Goal: Information Seeking & Learning: Learn about a topic

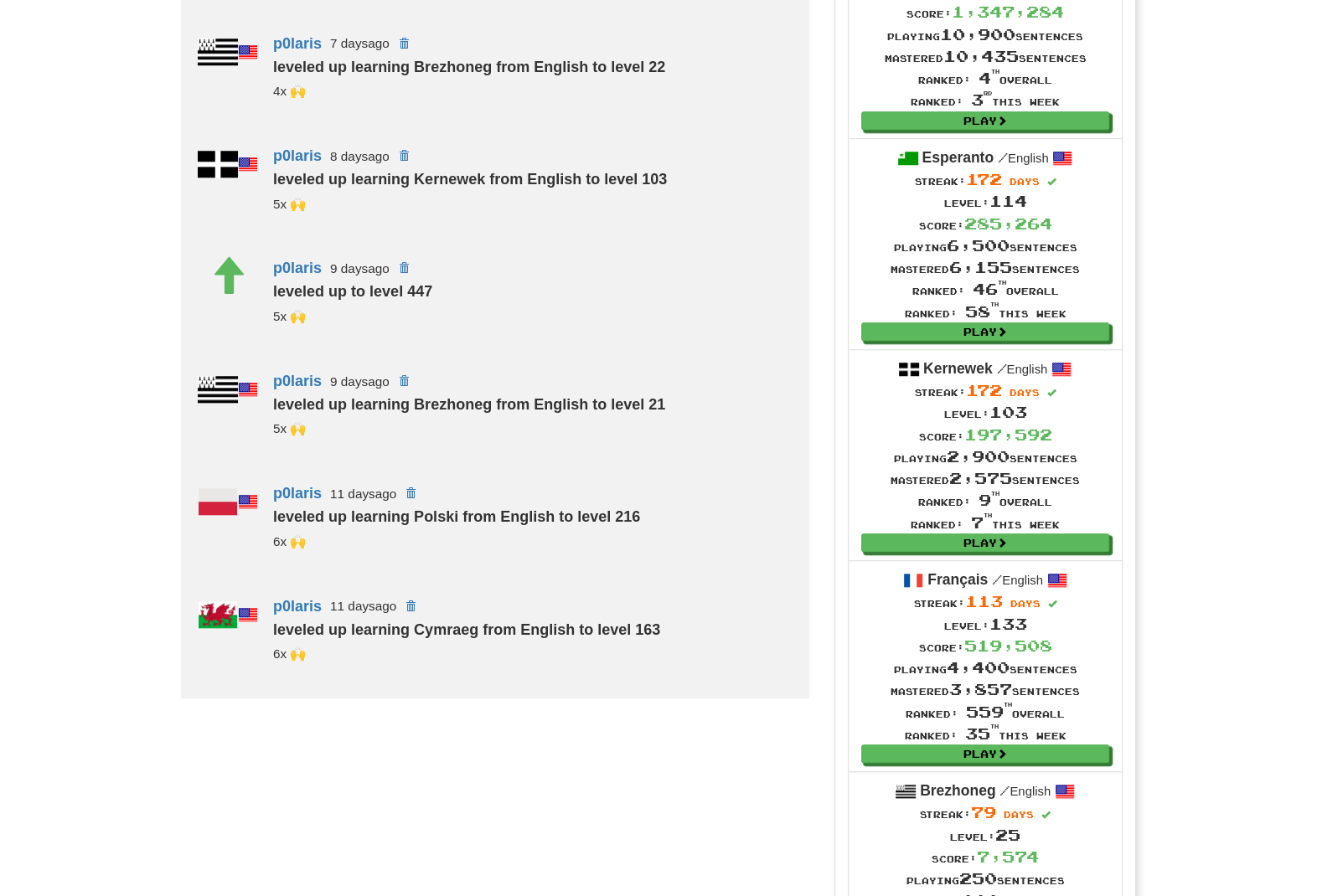
scroll to position [1476, 0]
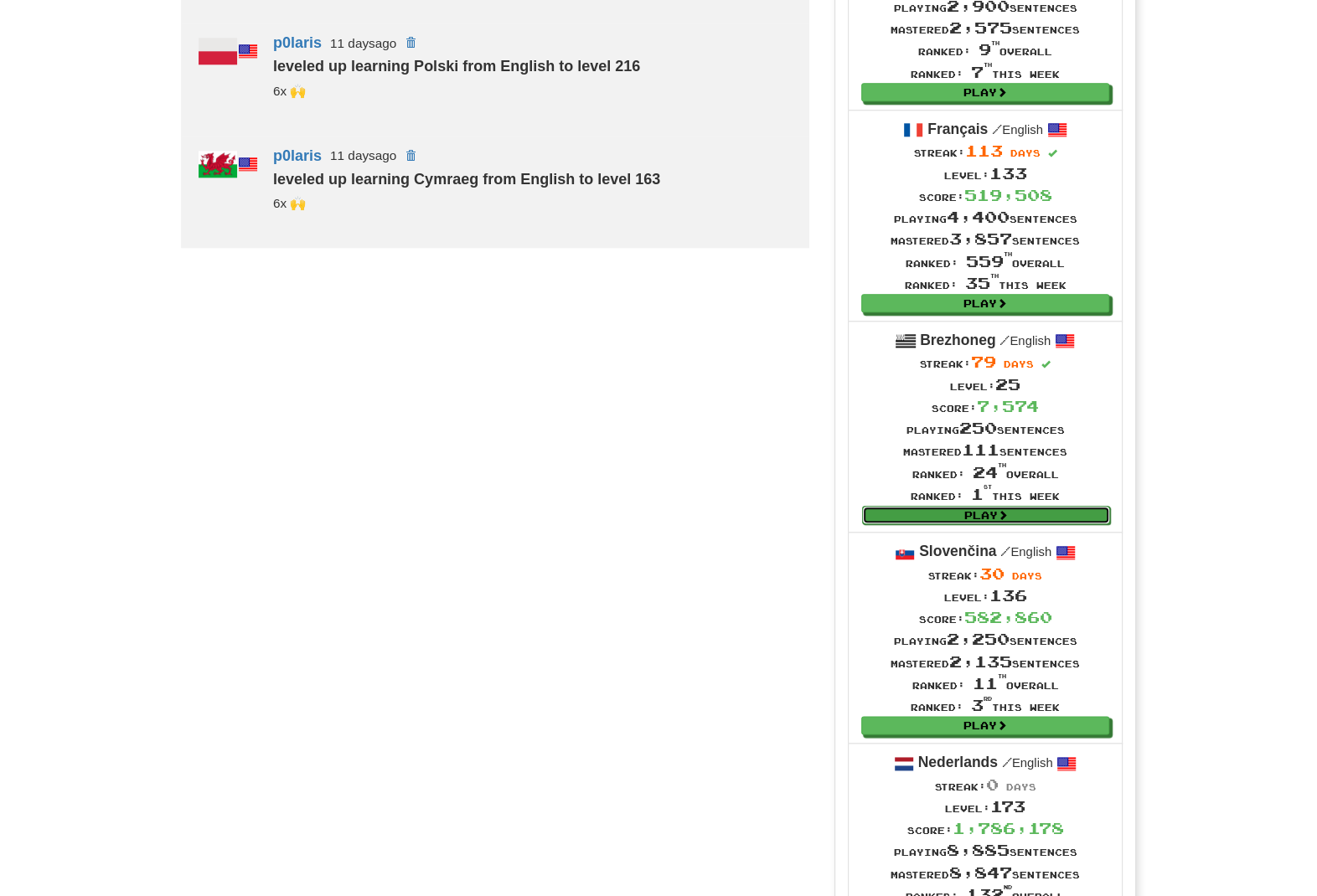
click at [998, 525] on link "Play" at bounding box center [986, 515] width 248 height 19
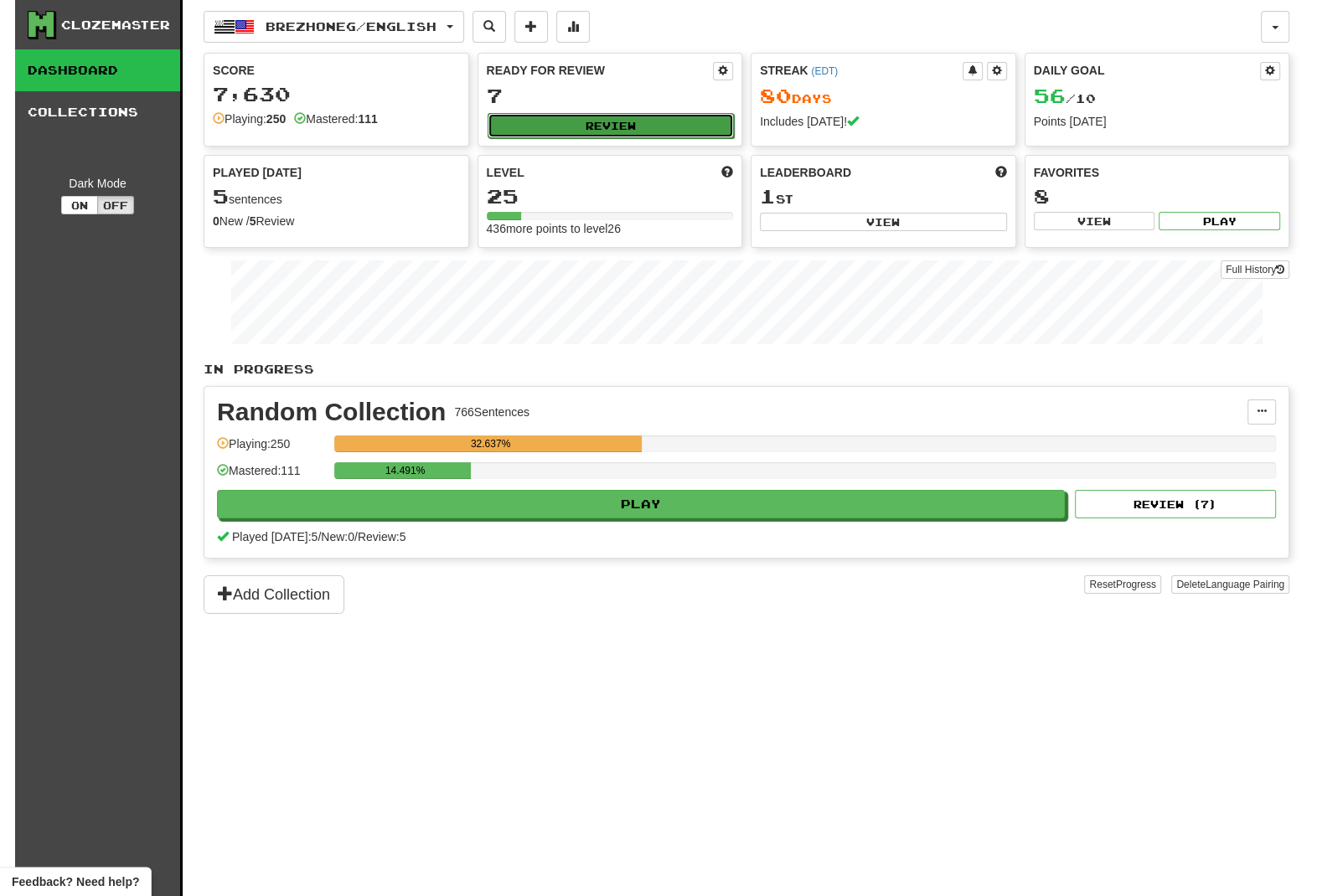
click at [641, 122] on button "Review" at bounding box center [611, 125] width 248 height 25
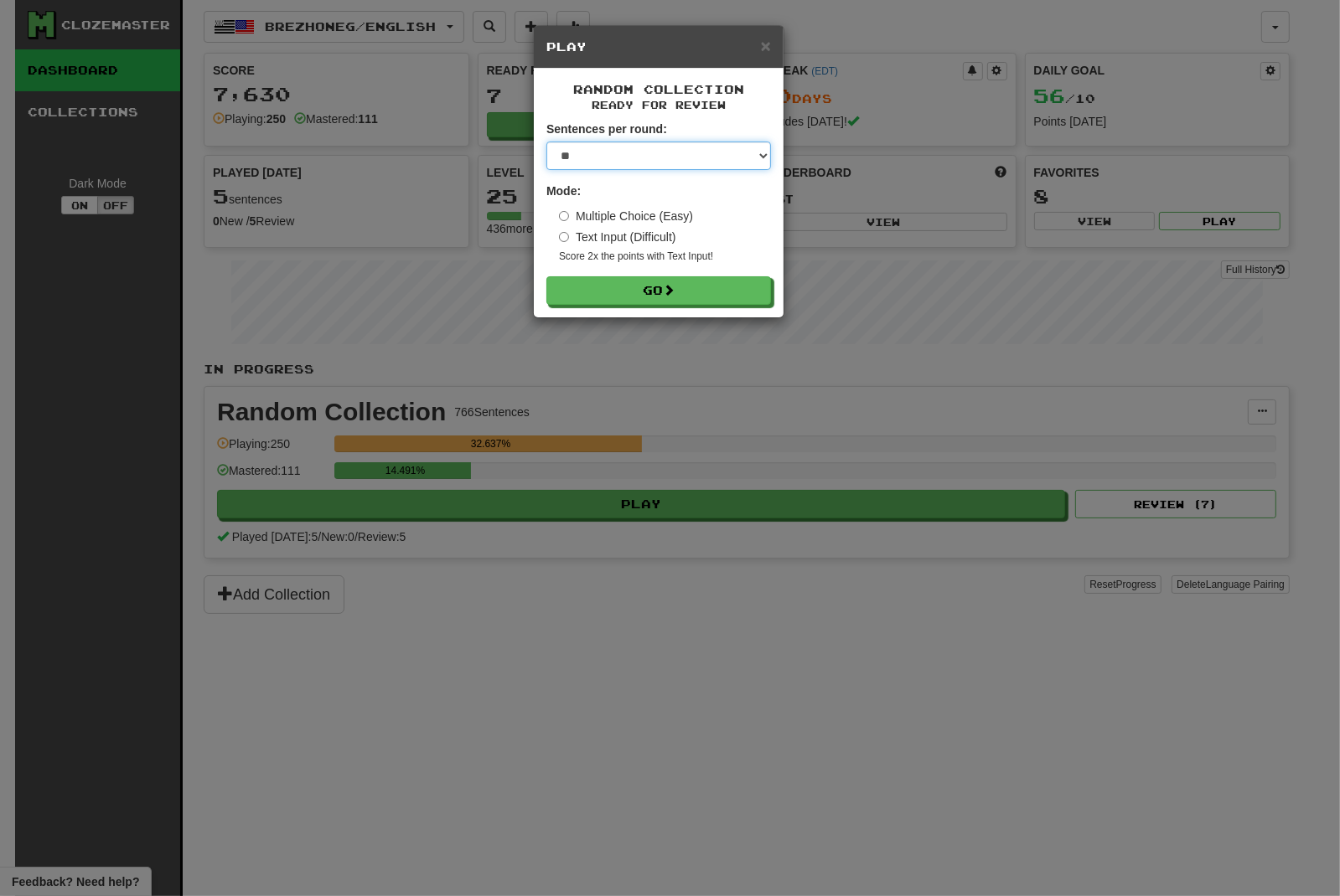
click at [546, 142] on select "* ** ** ** ** ** *** ********" at bounding box center [658, 155] width 224 height 28
select select "*"
click option "*" at bounding box center [0, 0] width 0 height 0
click at [639, 291] on button "Go" at bounding box center [659, 291] width 224 height 28
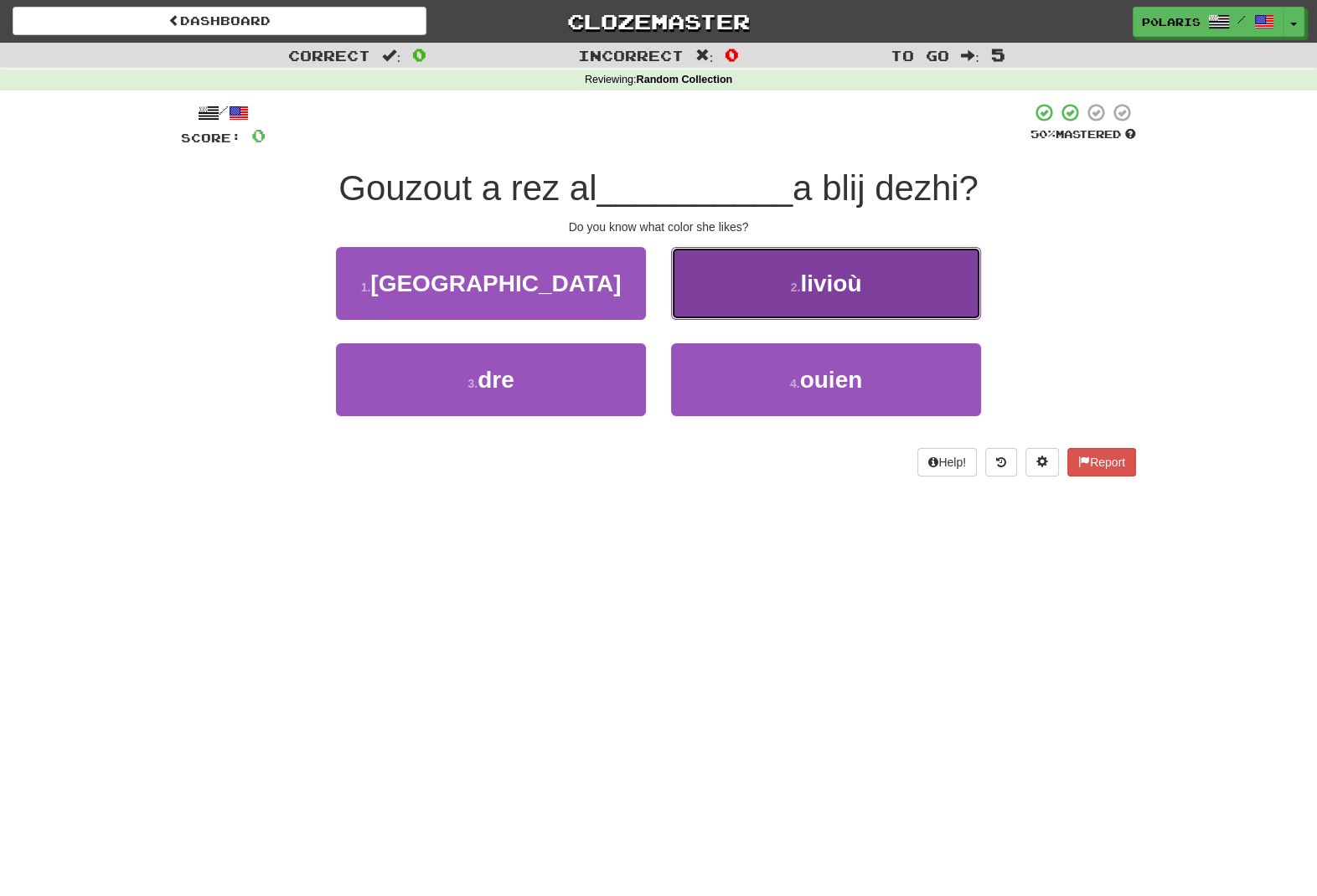
click at [787, 294] on button "2 . livioù" at bounding box center [825, 283] width 310 height 73
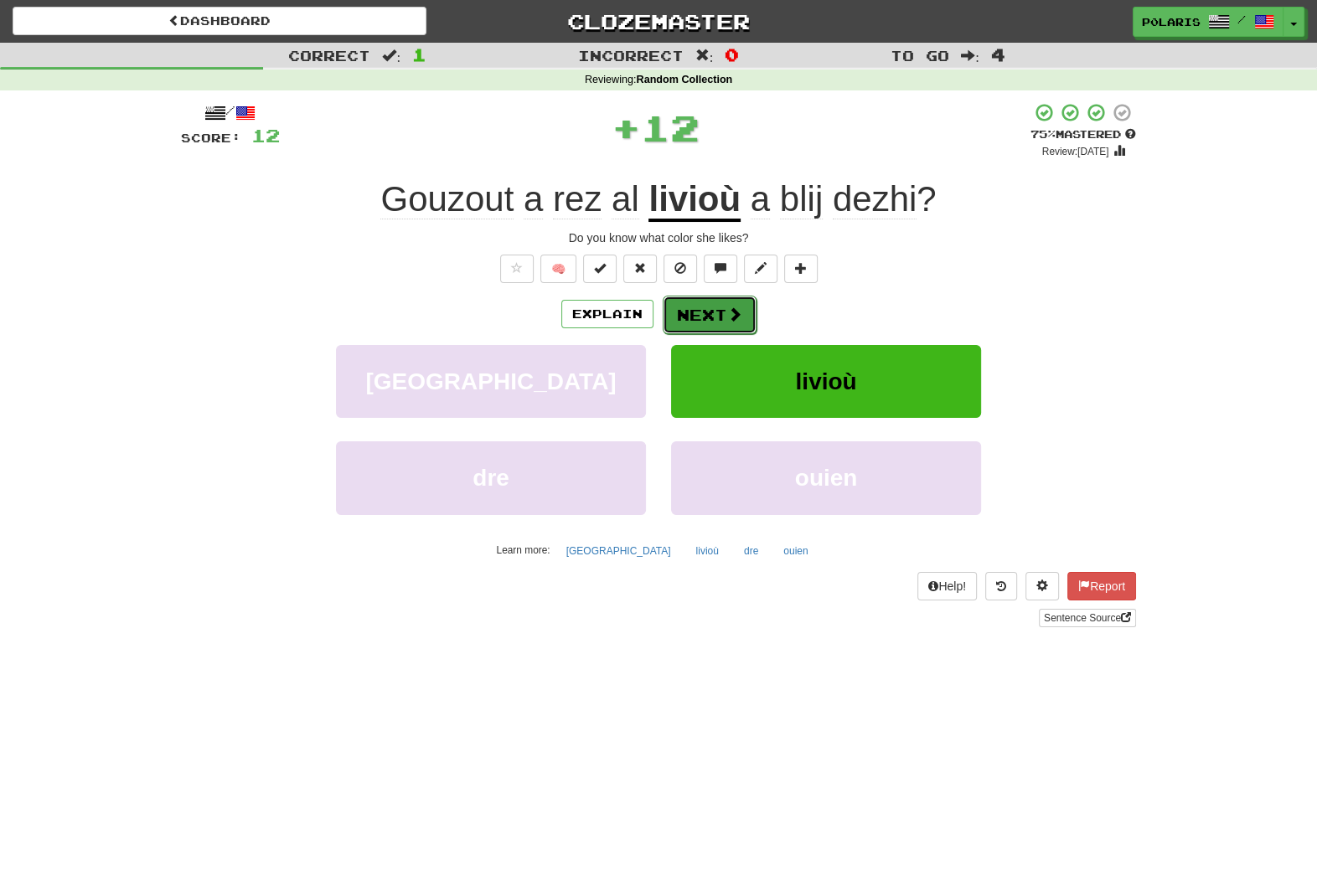
click at [722, 322] on button "Next" at bounding box center [710, 315] width 94 height 38
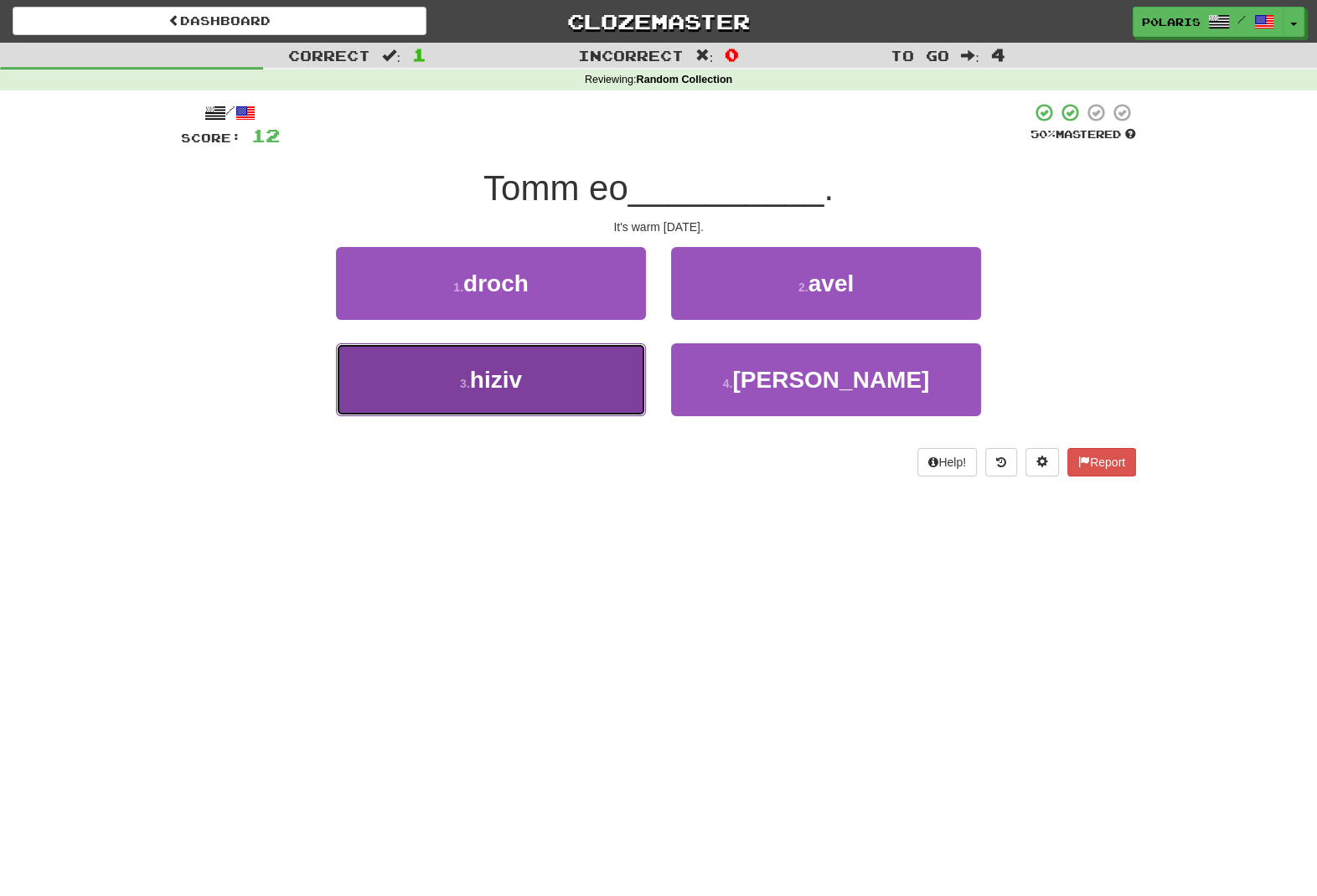
click at [562, 369] on button "3 . hiziv" at bounding box center [491, 380] width 310 height 73
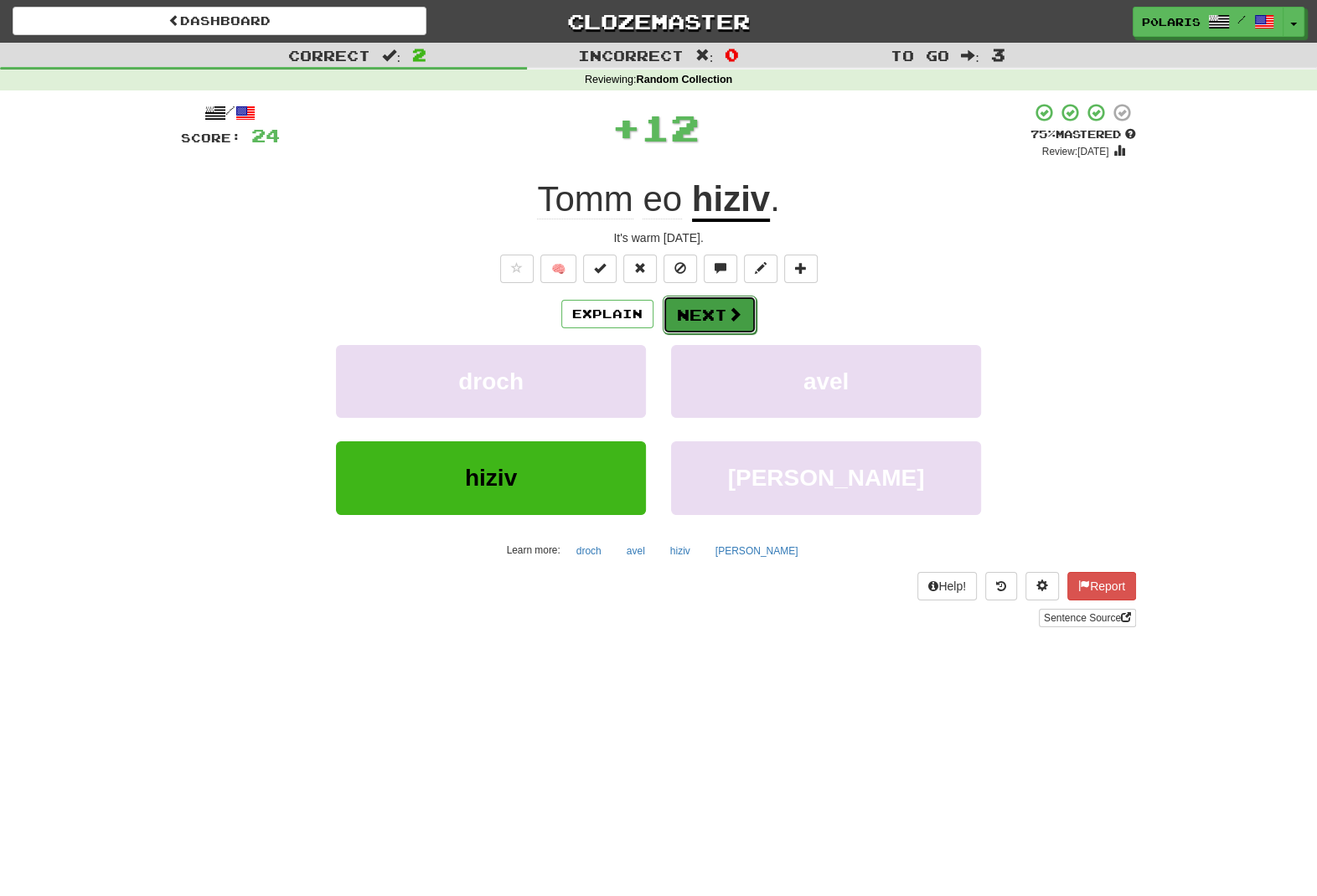
click at [709, 313] on button "Next" at bounding box center [710, 315] width 94 height 38
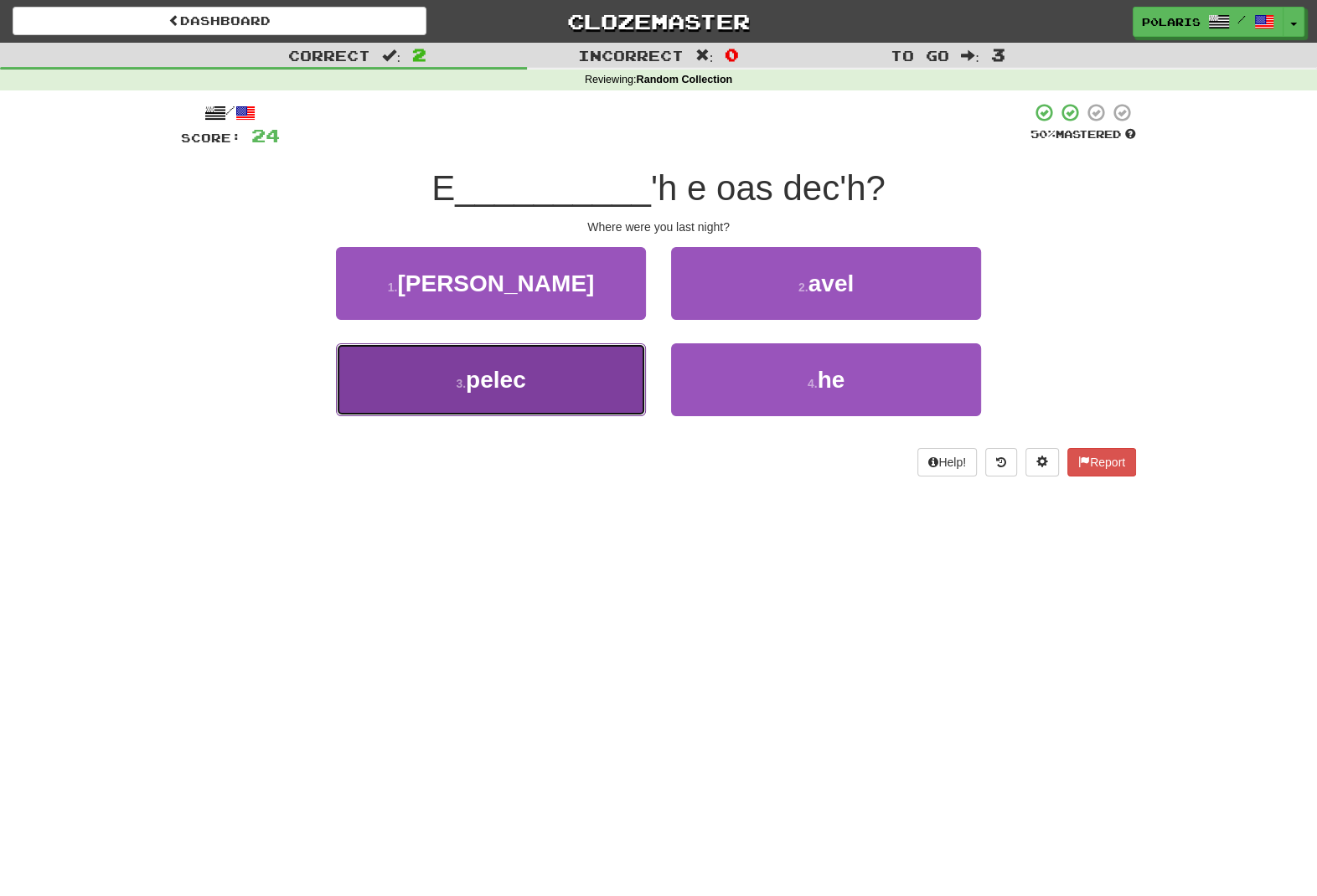
click at [557, 401] on button "3 . pelec" at bounding box center [491, 380] width 310 height 73
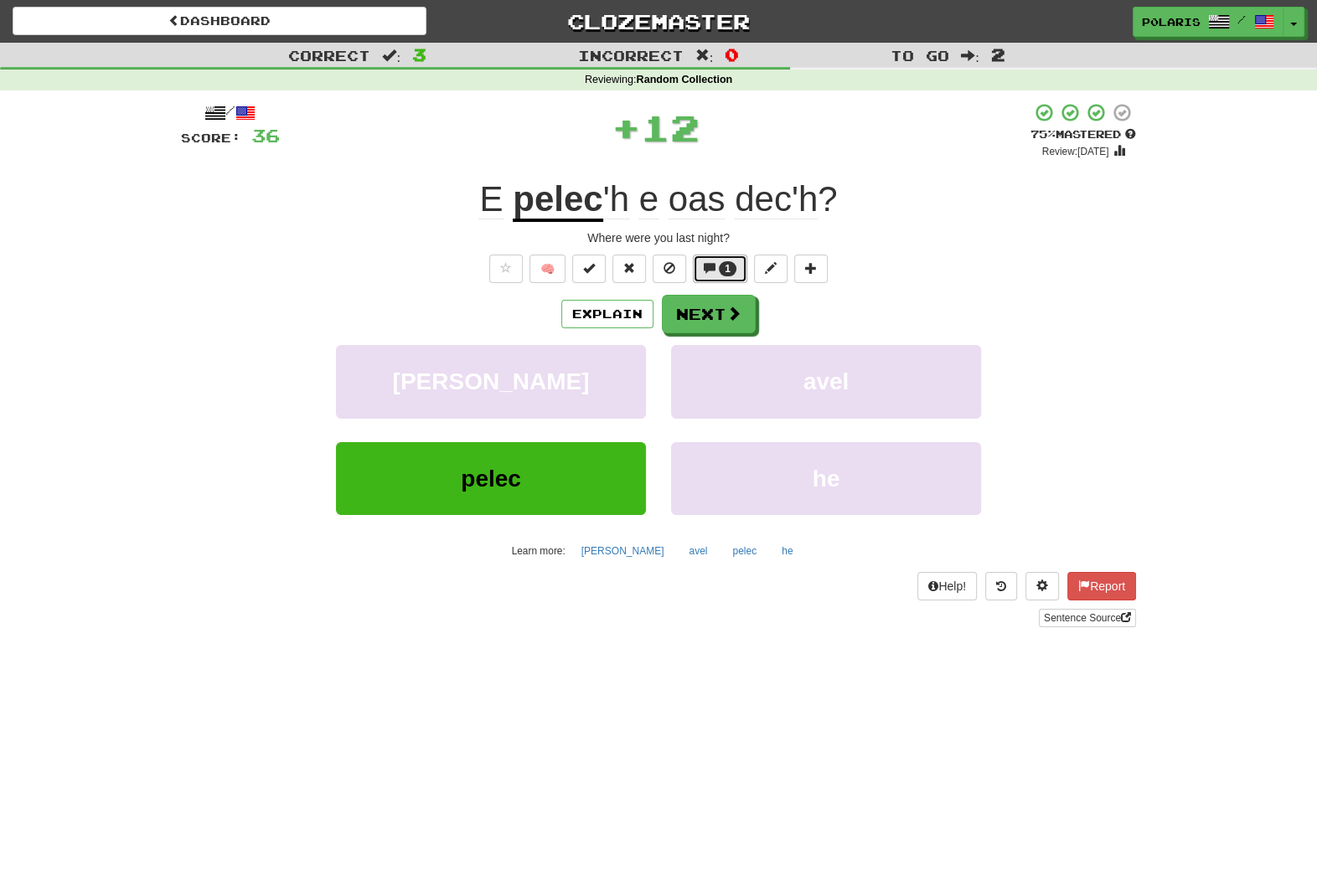
click at [730, 276] on button "1" at bounding box center [720, 268] width 55 height 28
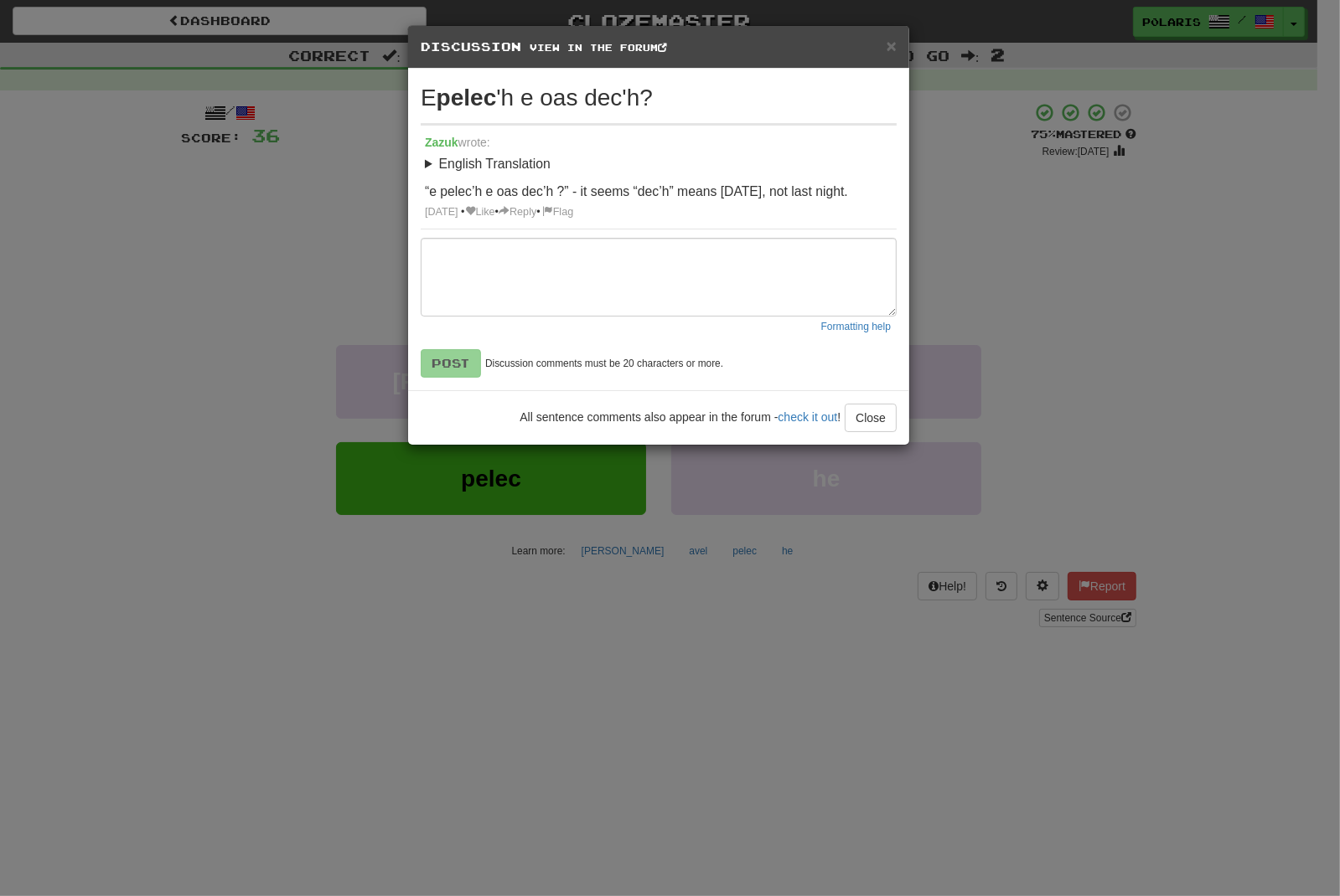
click at [1072, 268] on div "× Discussion View in the forum E pelec 'h e oas dec'h? Zazuk wrote: English Tra…" at bounding box center [670, 448] width 1340 height 896
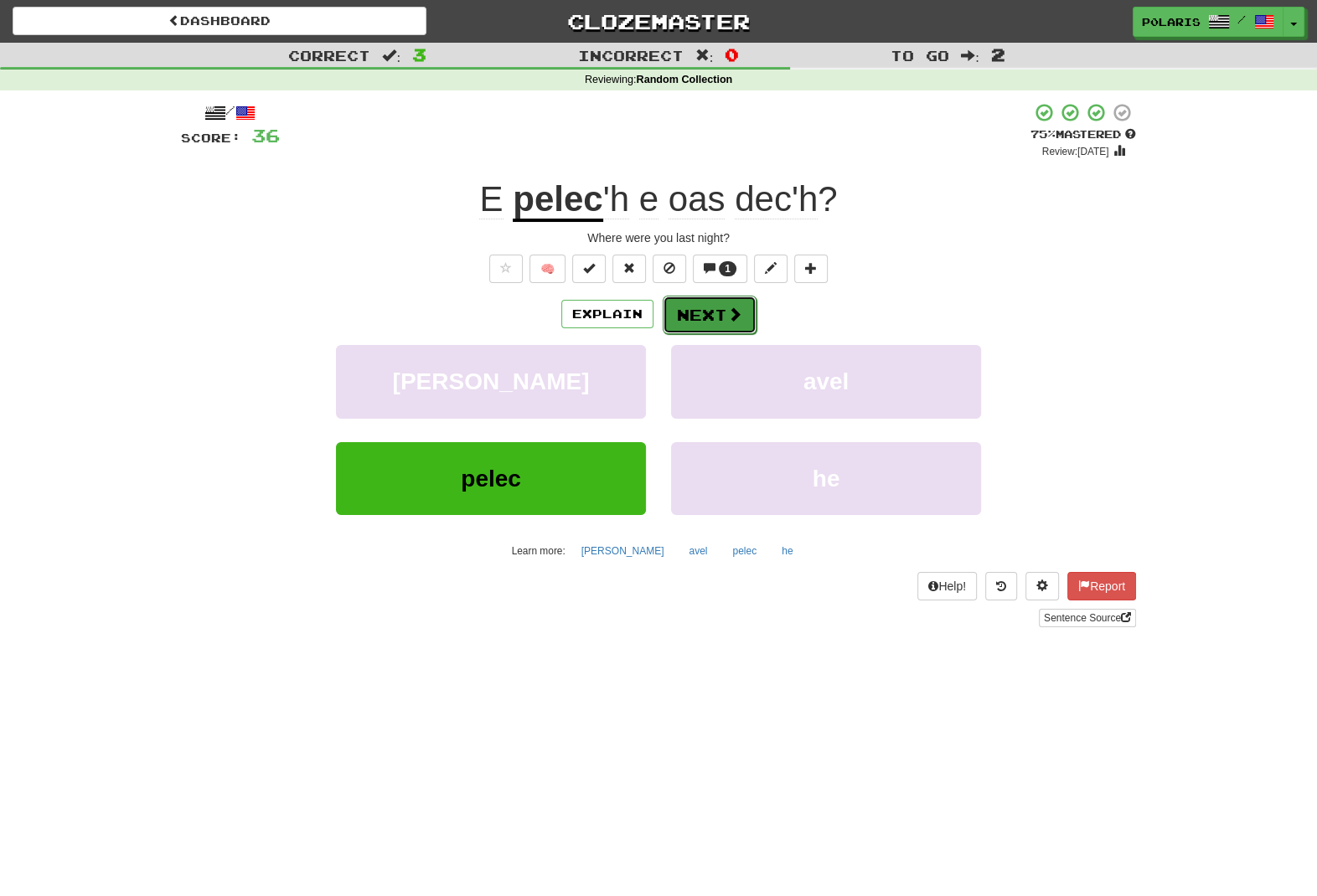
click at [740, 322] on span at bounding box center [735, 314] width 15 height 15
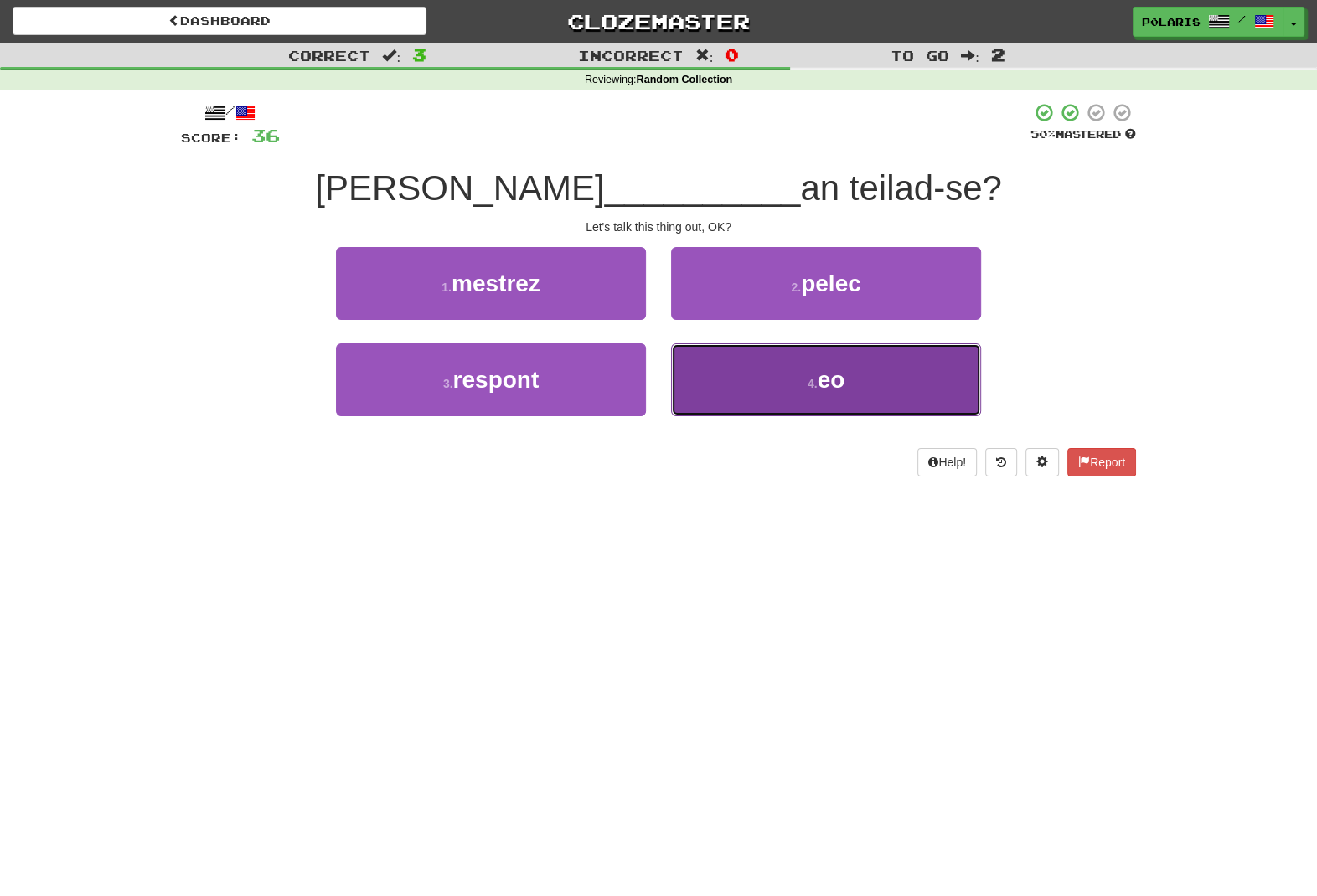
click at [704, 404] on button "4 . eo" at bounding box center [825, 380] width 310 height 73
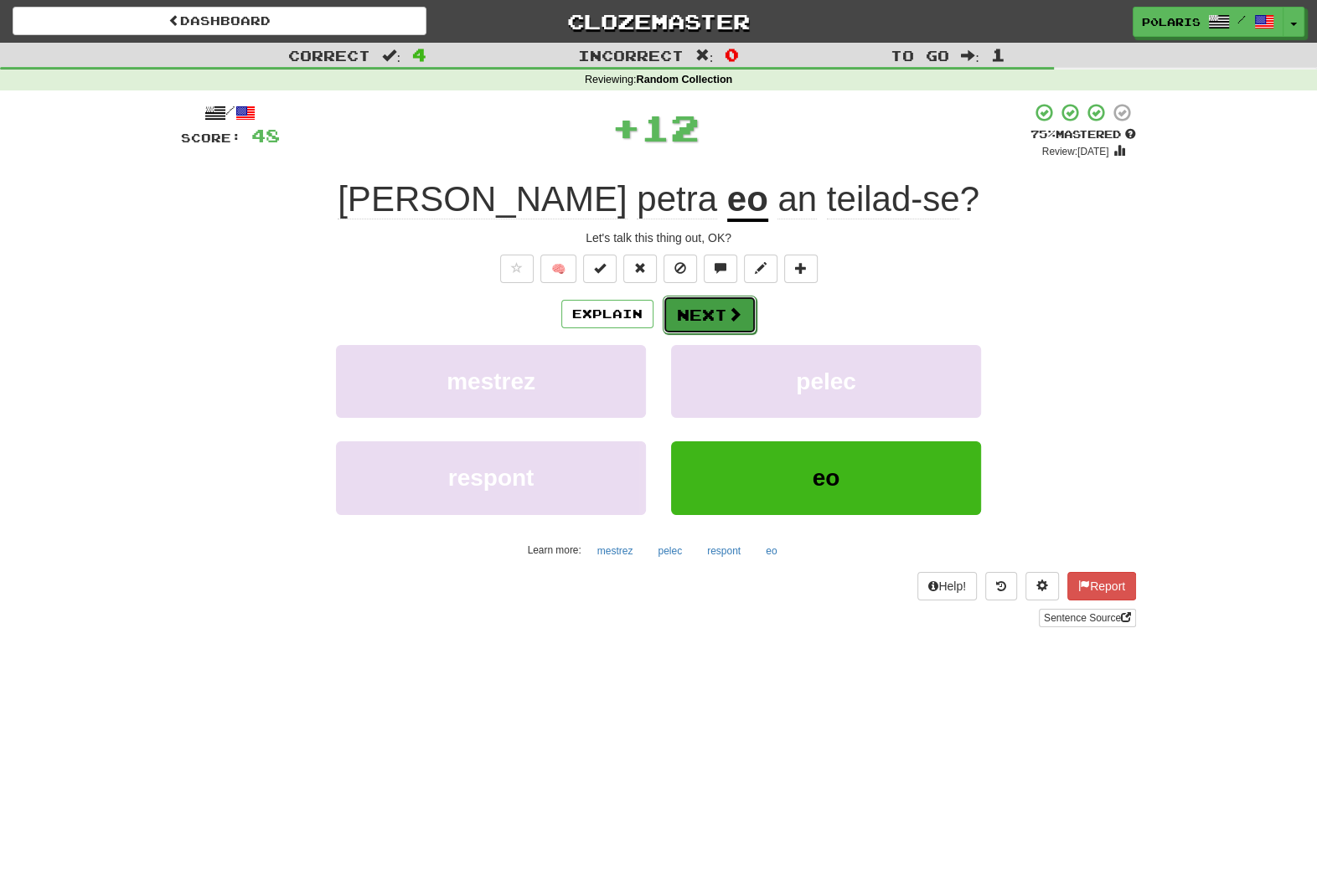
click at [714, 317] on button "Next" at bounding box center [710, 315] width 94 height 38
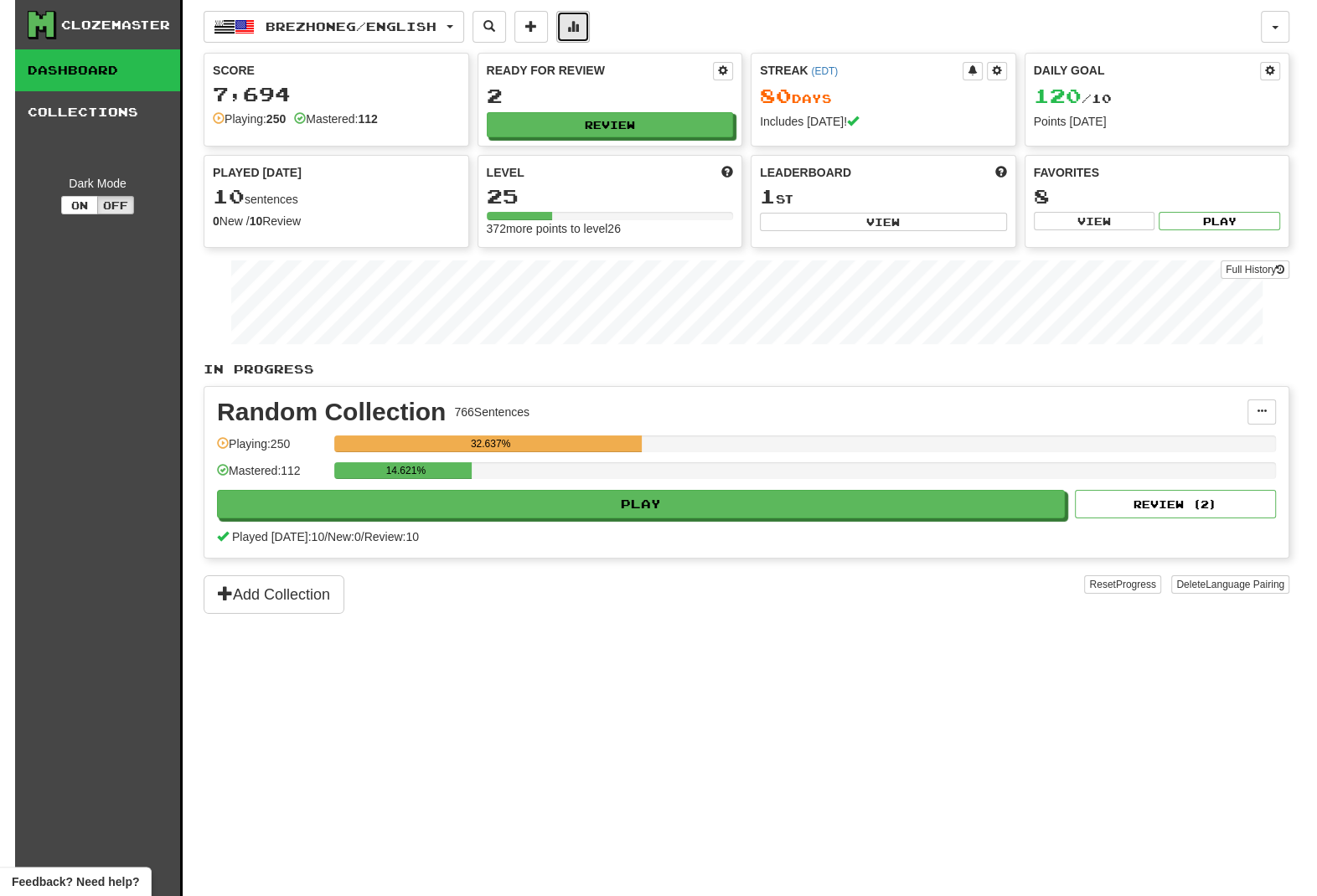
click at [590, 36] on button at bounding box center [573, 26] width 33 height 32
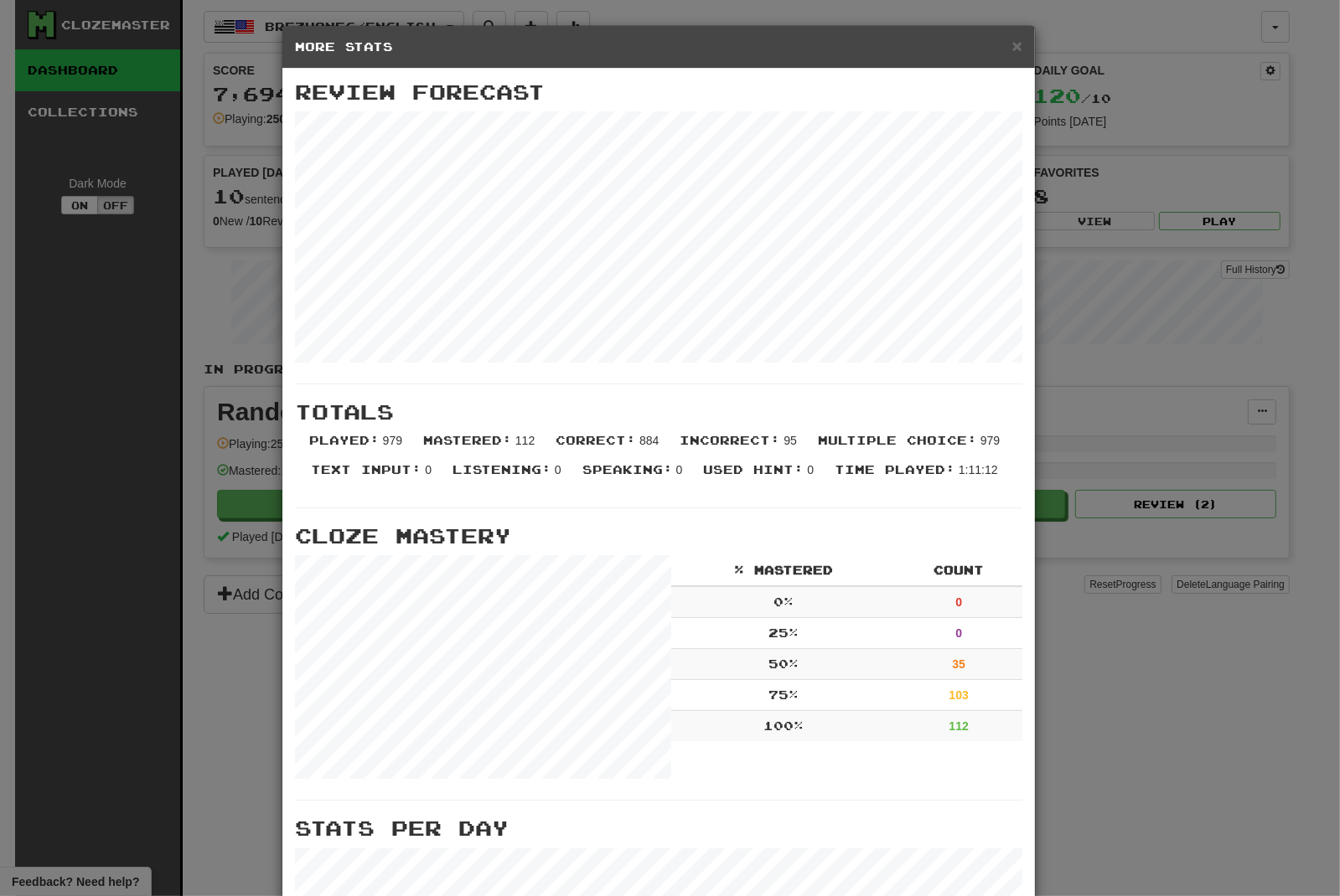
click at [1013, 45] on div "× More Stats" at bounding box center [659, 47] width 753 height 43
click at [1012, 48] on span "×" at bounding box center [1017, 45] width 10 height 20
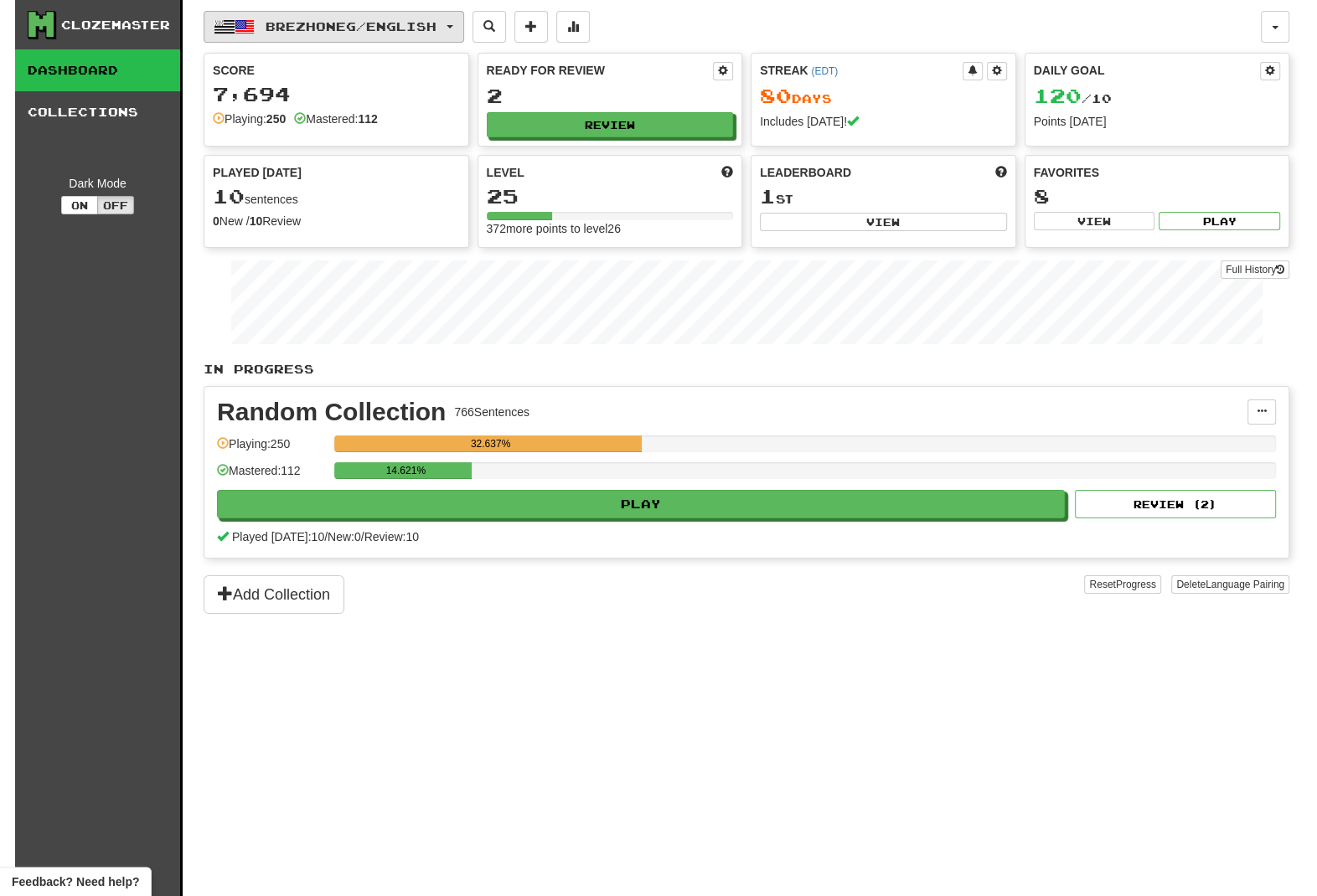
click at [392, 22] on span "Brezhoneg / English" at bounding box center [351, 26] width 171 height 15
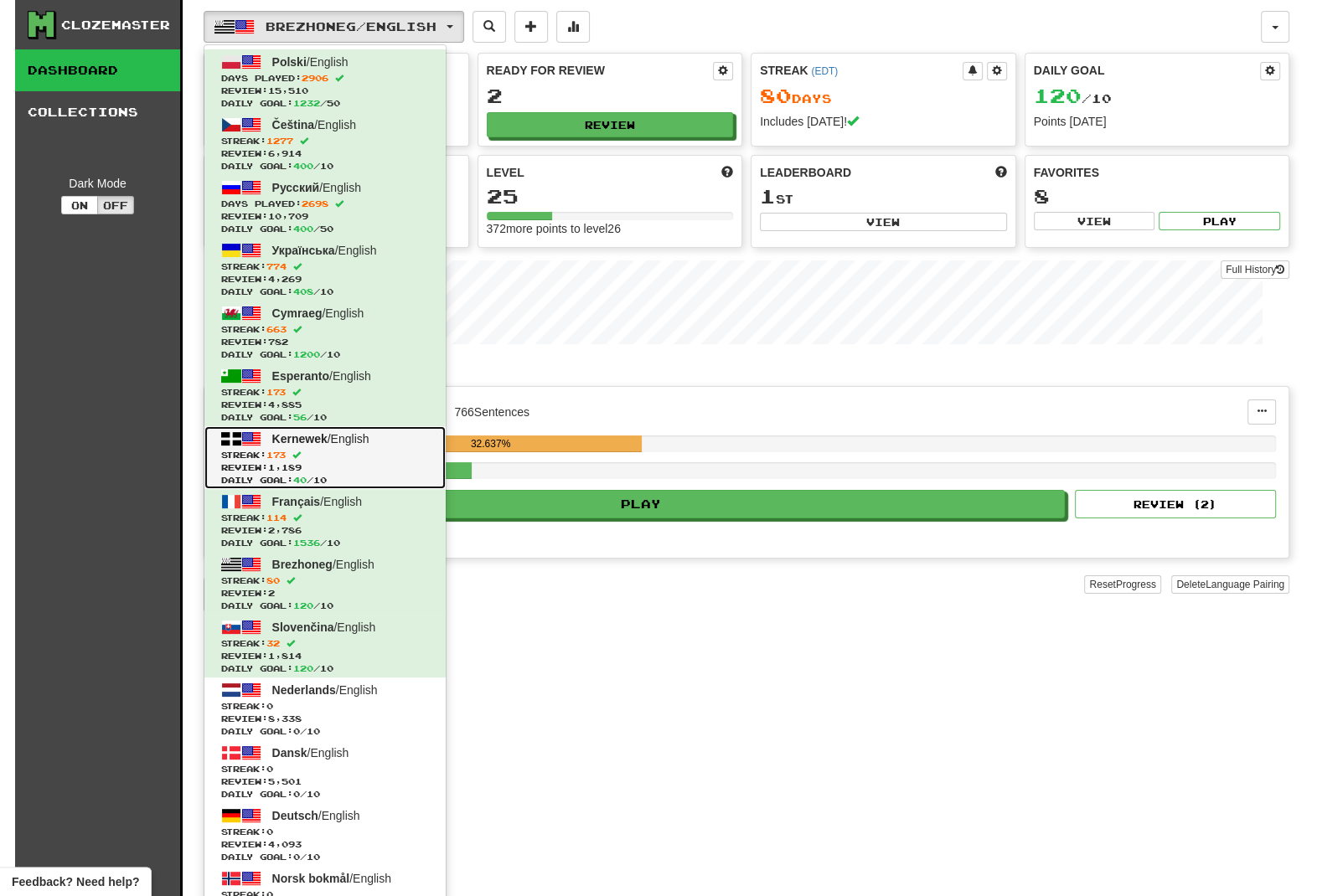
click at [372, 459] on span "Streak: 173" at bounding box center [324, 455] width 207 height 13
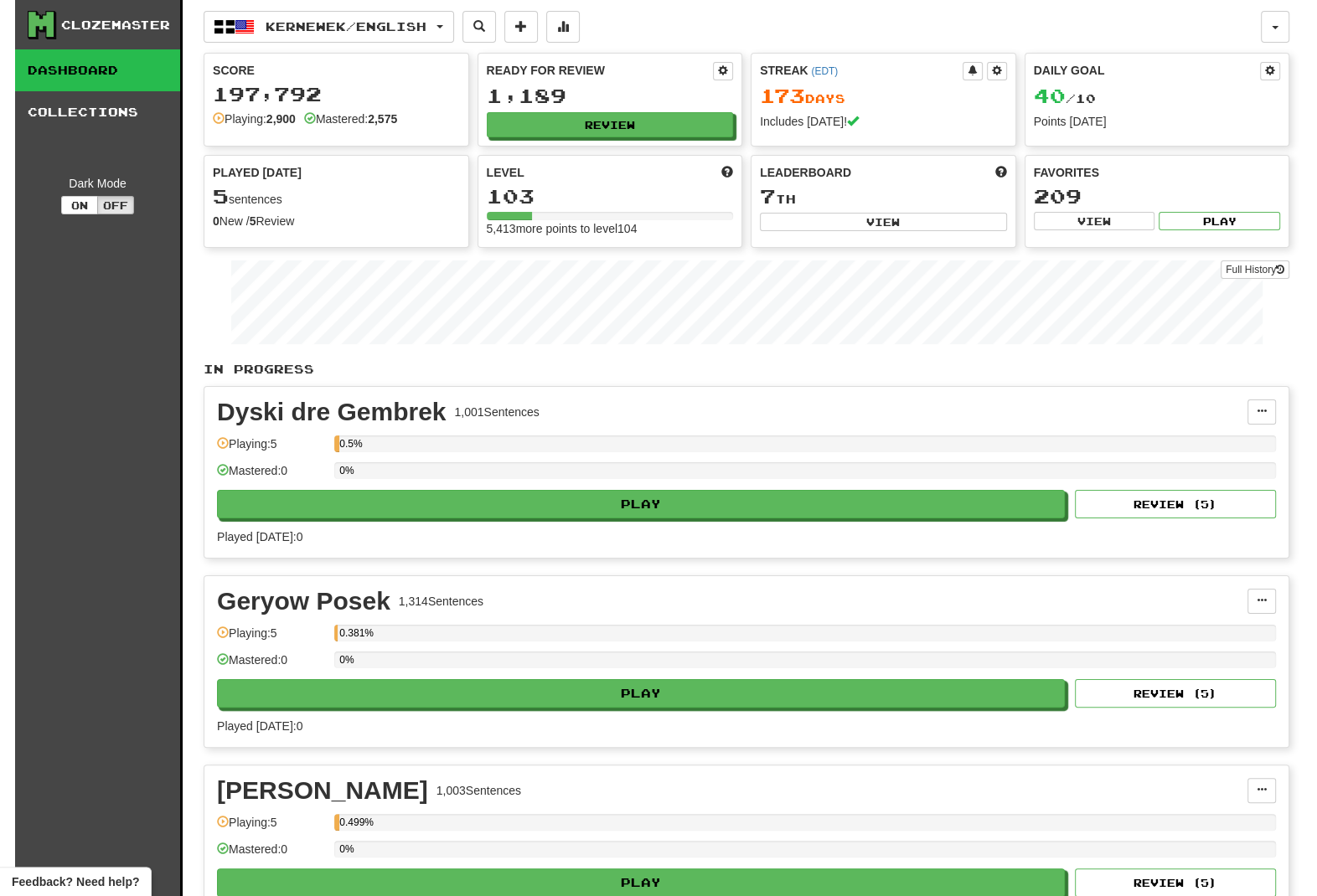
click at [685, 138] on div "Ready for Review 1,189 Review" at bounding box center [610, 100] width 264 height 92
click at [692, 129] on button "Review" at bounding box center [611, 125] width 248 height 25
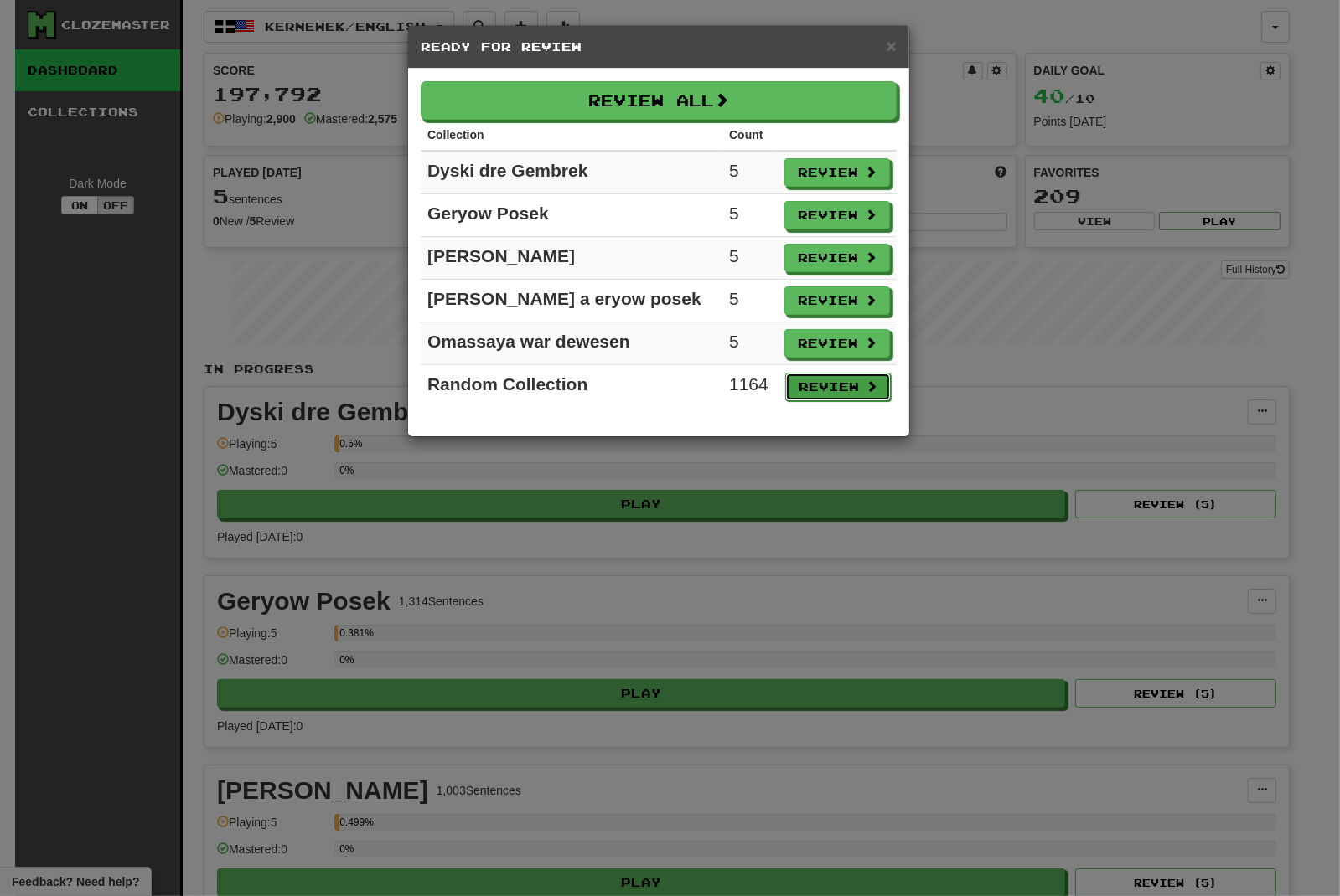
click at [855, 391] on button "Review" at bounding box center [838, 387] width 106 height 28
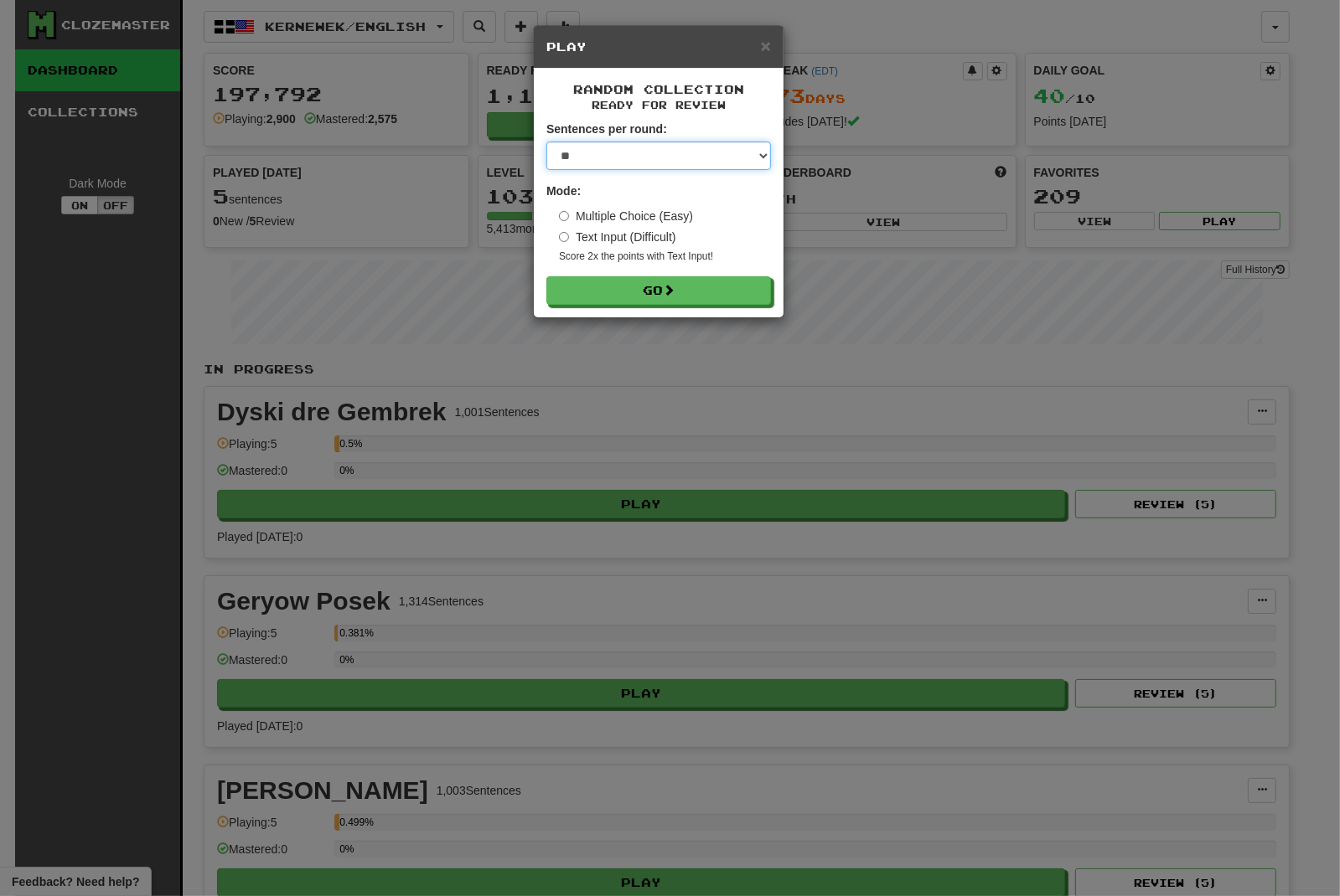
select select "********"
click option "********" at bounding box center [0, 0] width 0 height 0
click at [660, 298] on button "Go" at bounding box center [659, 291] width 224 height 28
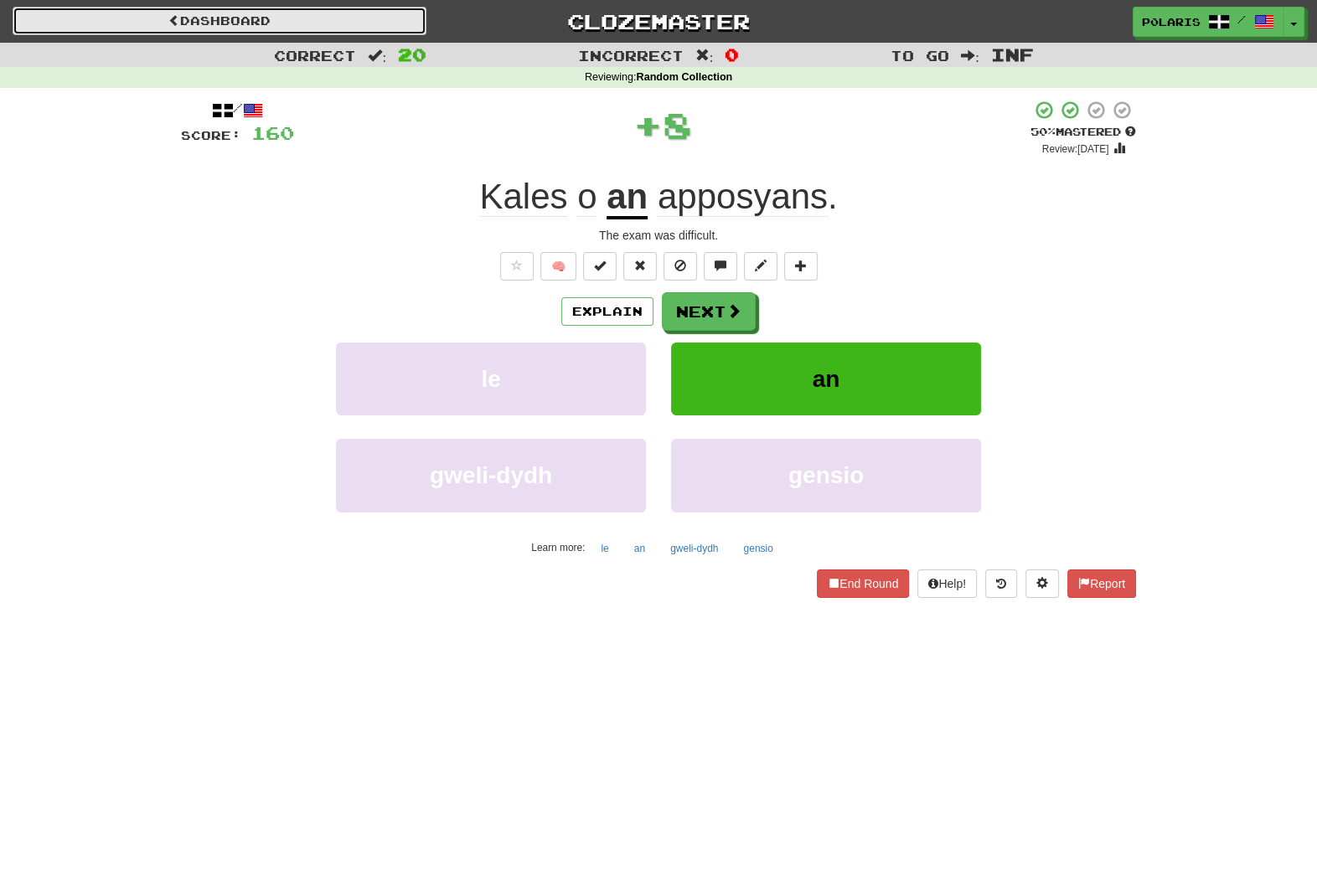
click at [343, 35] on link "Dashboard" at bounding box center [219, 20] width 414 height 28
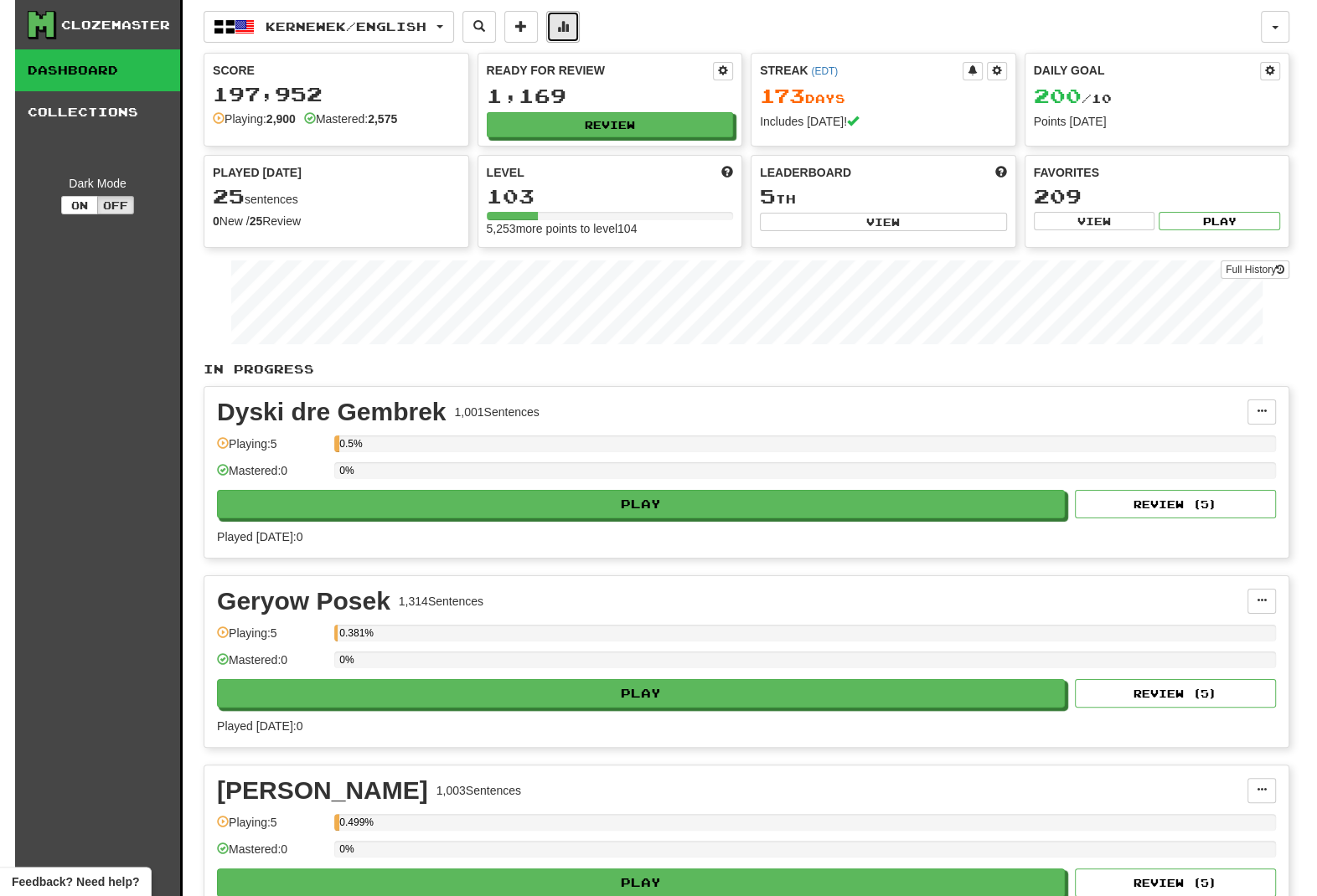
click at [580, 29] on button at bounding box center [562, 26] width 33 height 32
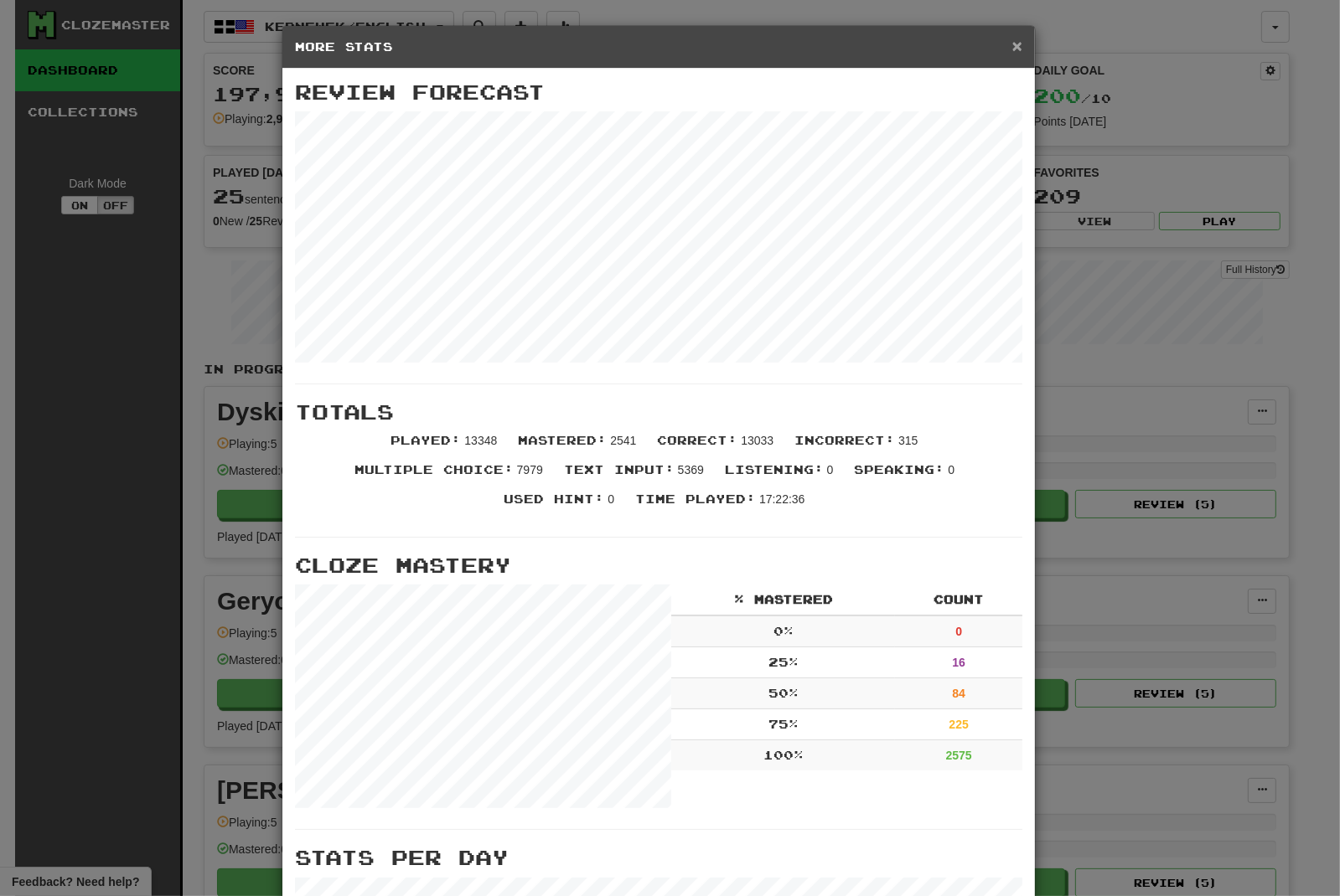
click at [1012, 48] on span "×" at bounding box center [1017, 45] width 10 height 20
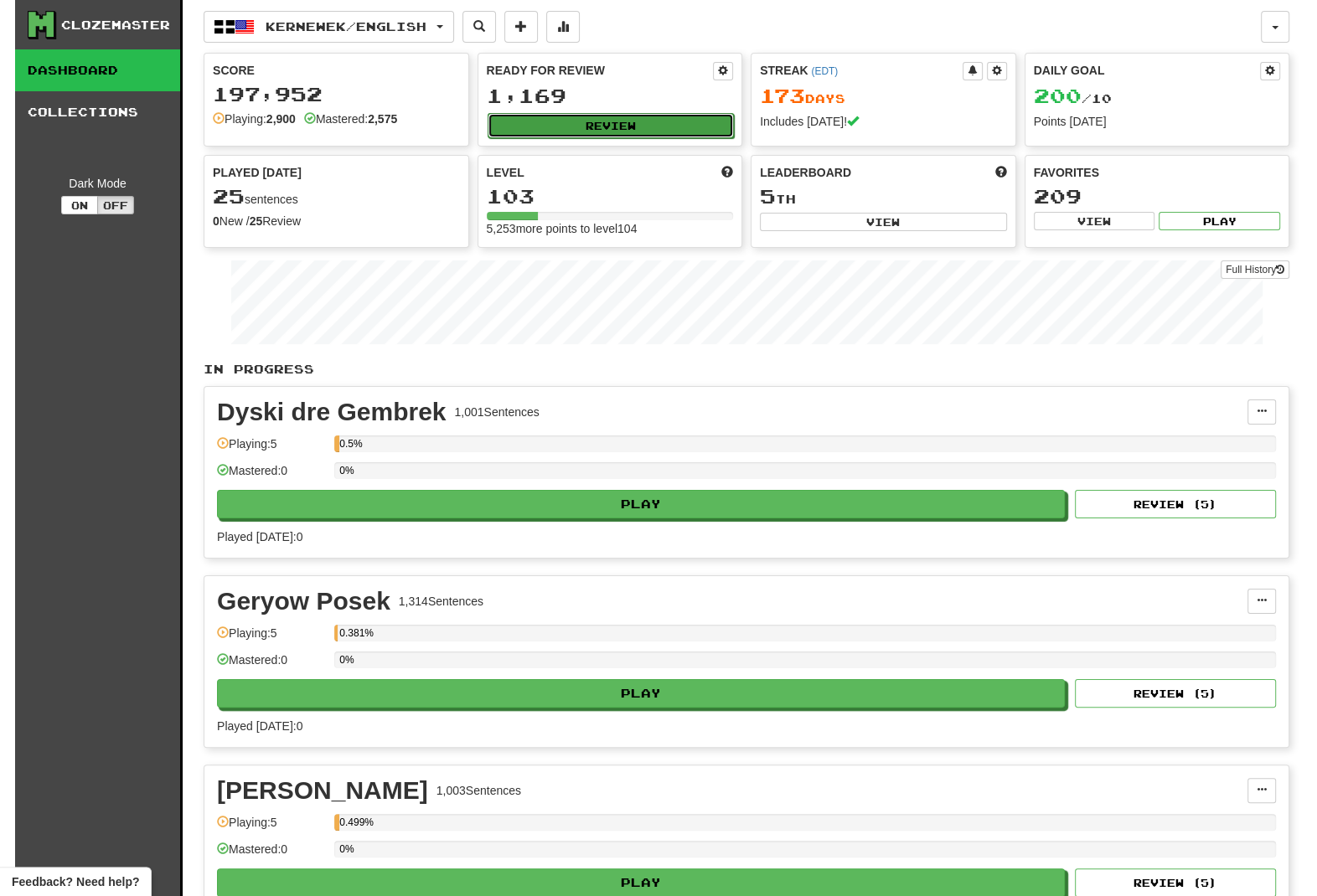
click at [662, 128] on button "Review" at bounding box center [611, 125] width 248 height 25
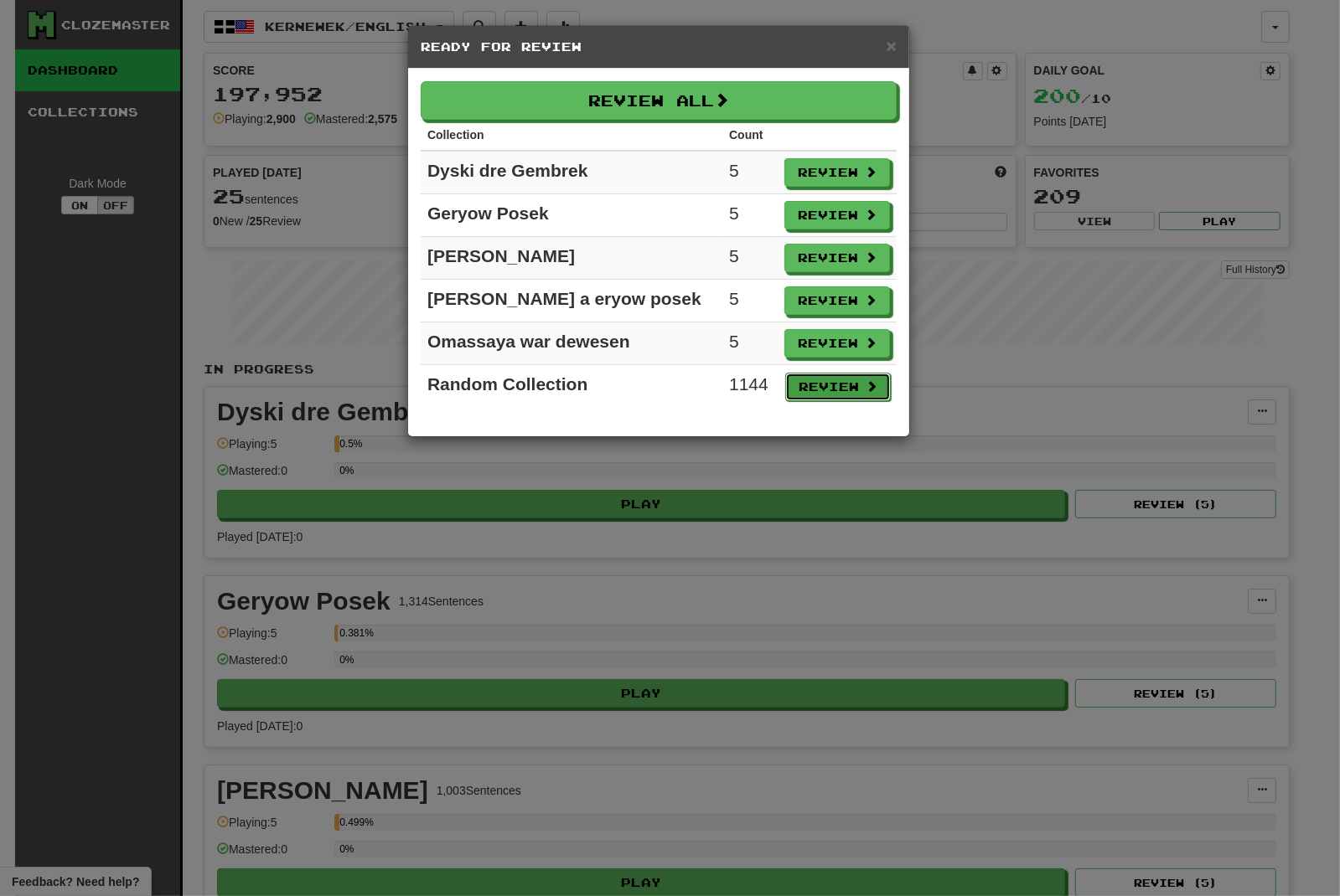
click at [789, 391] on button "Review" at bounding box center [838, 387] width 106 height 28
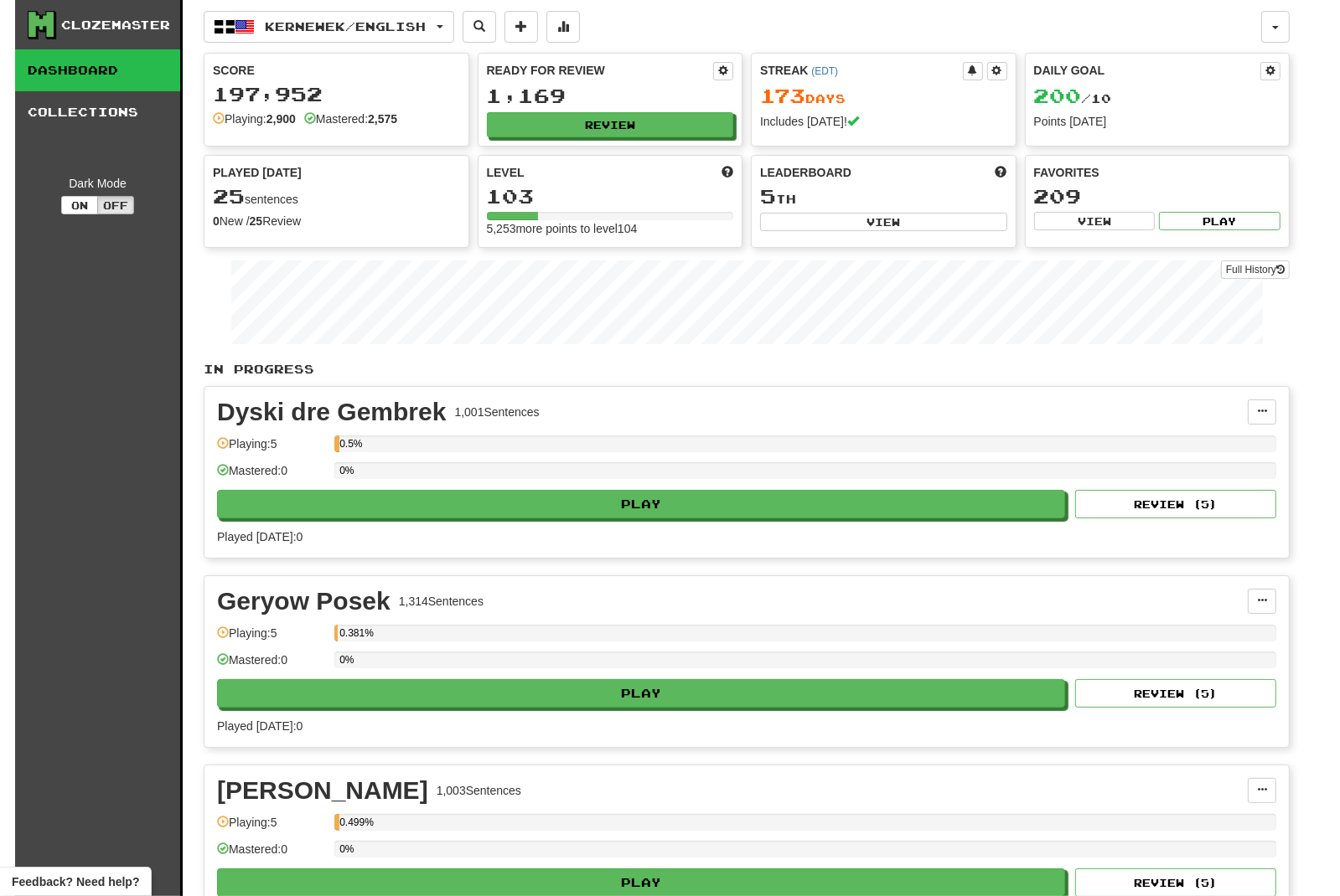
select select "********"
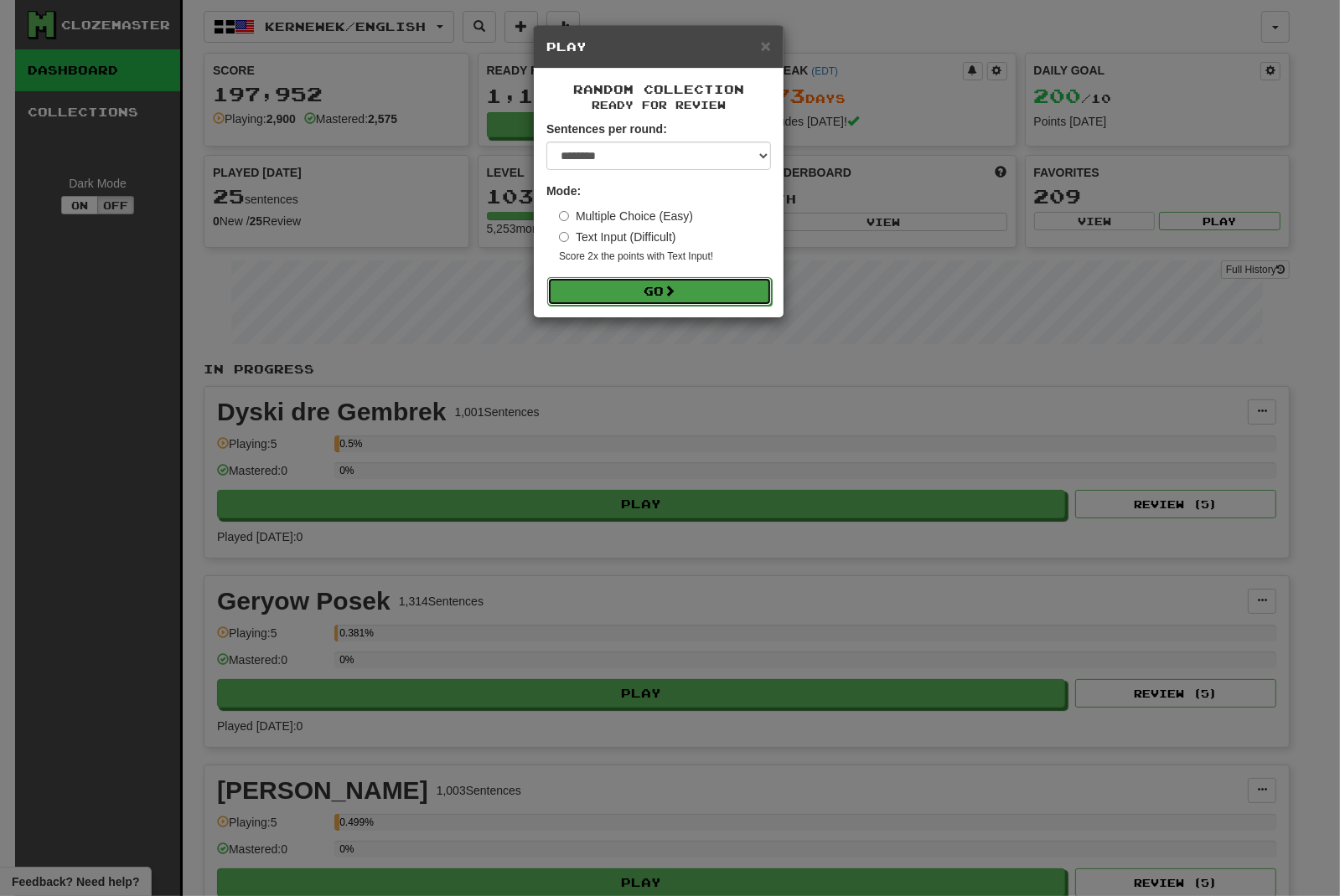
click at [686, 287] on button "Go" at bounding box center [659, 291] width 224 height 28
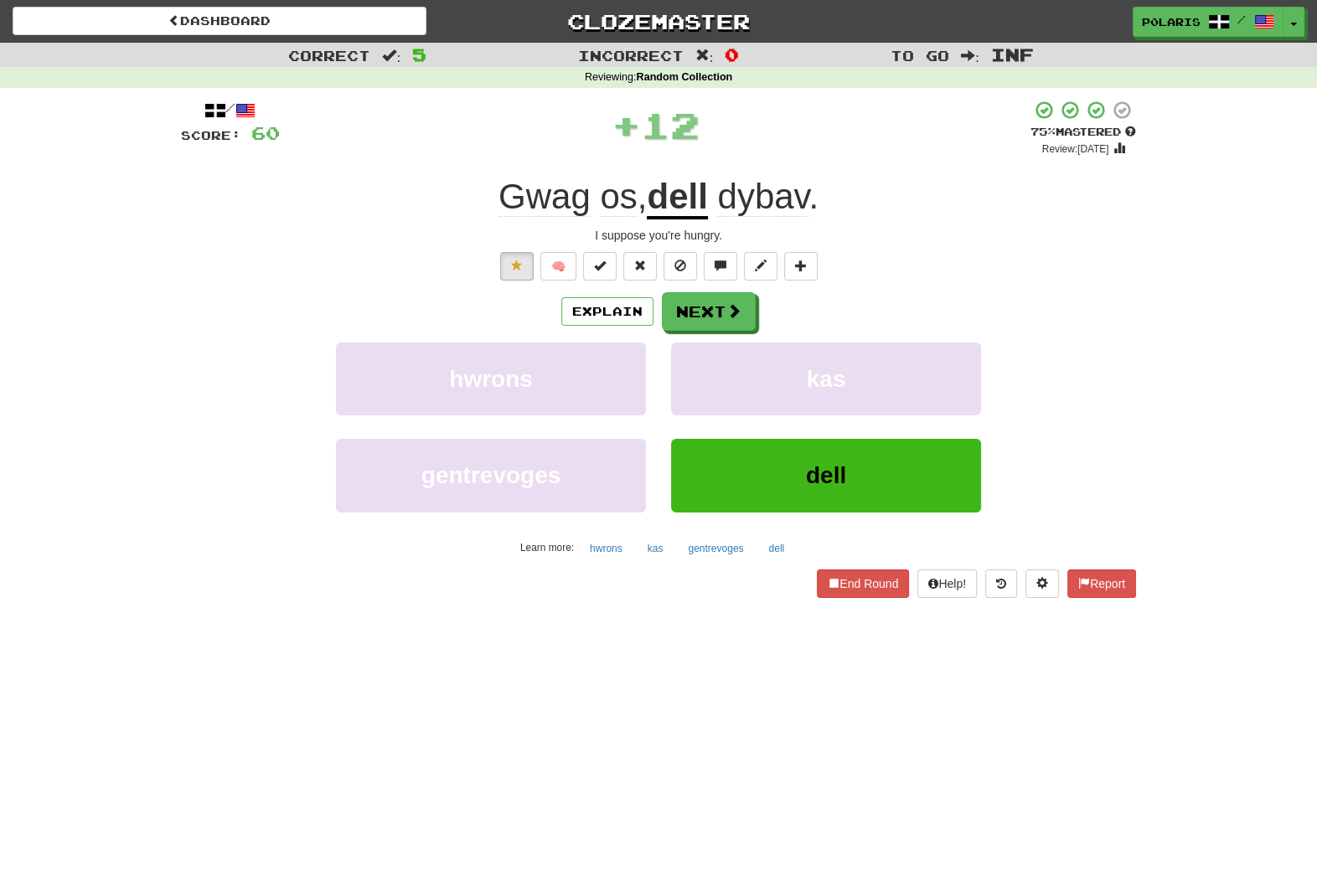
click at [804, 207] on span "dybav" at bounding box center [762, 196] width 91 height 40
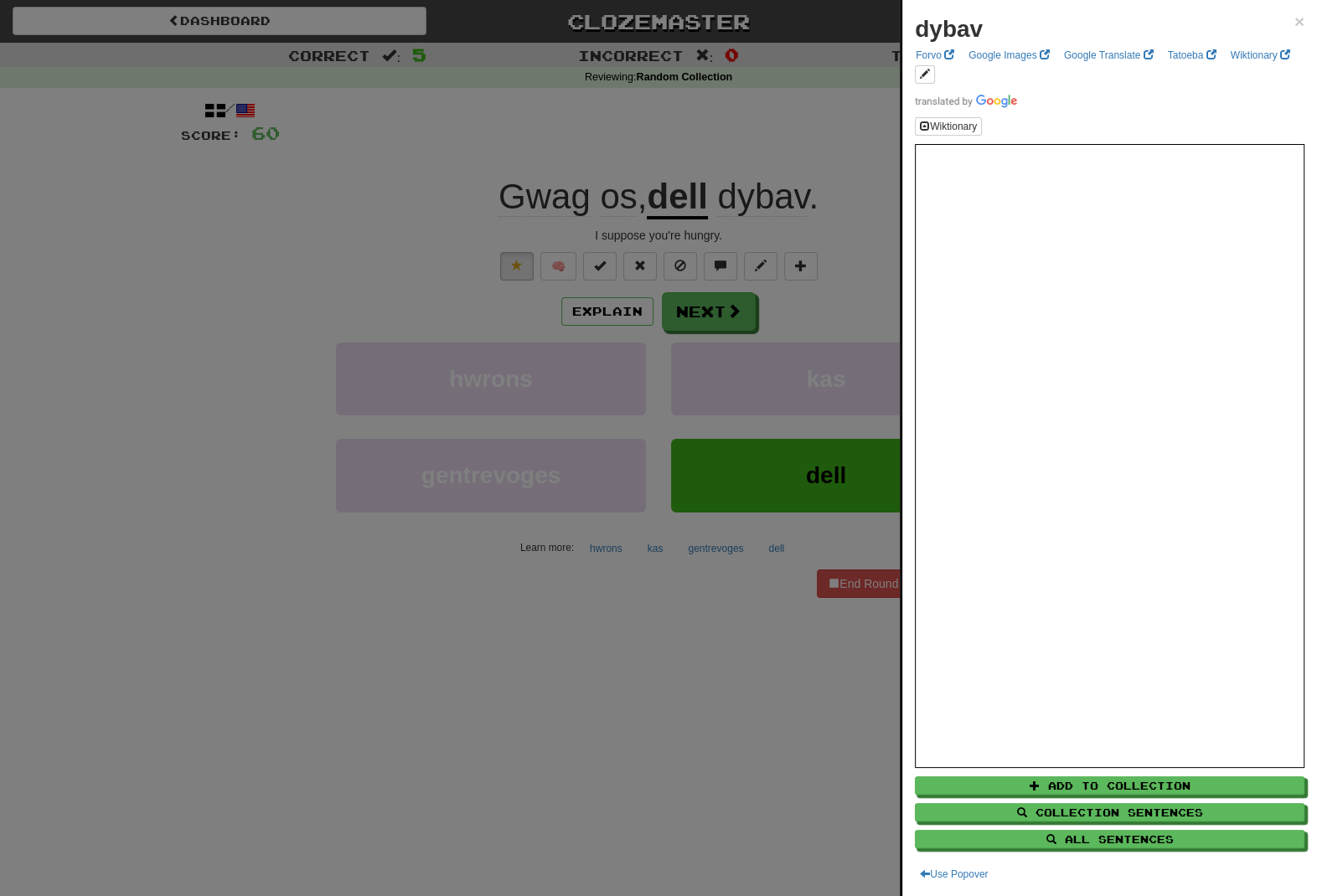
click at [694, 729] on div at bounding box center [658, 448] width 1317 height 896
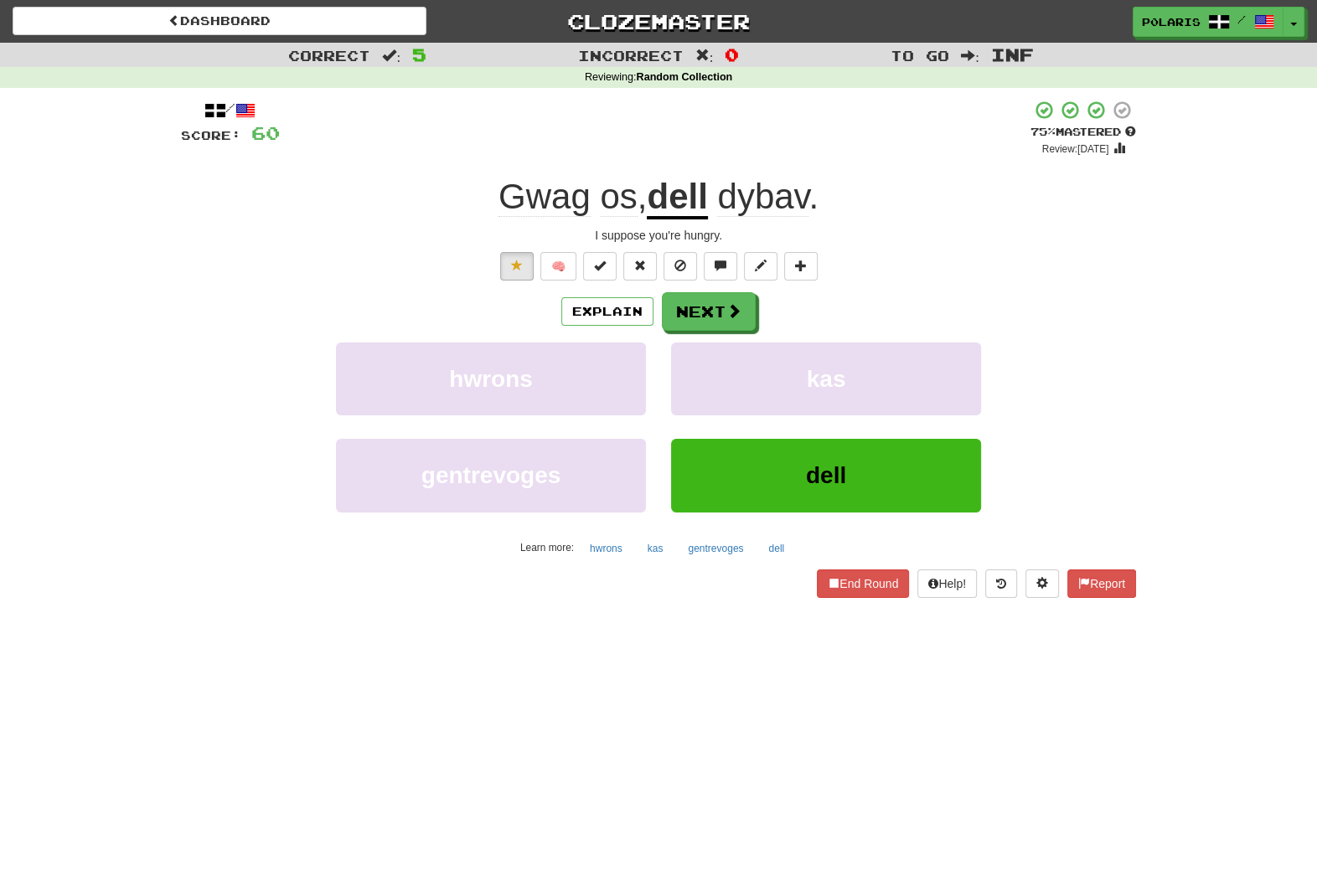
click at [680, 194] on u "dell" at bounding box center [677, 198] width 61 height 43
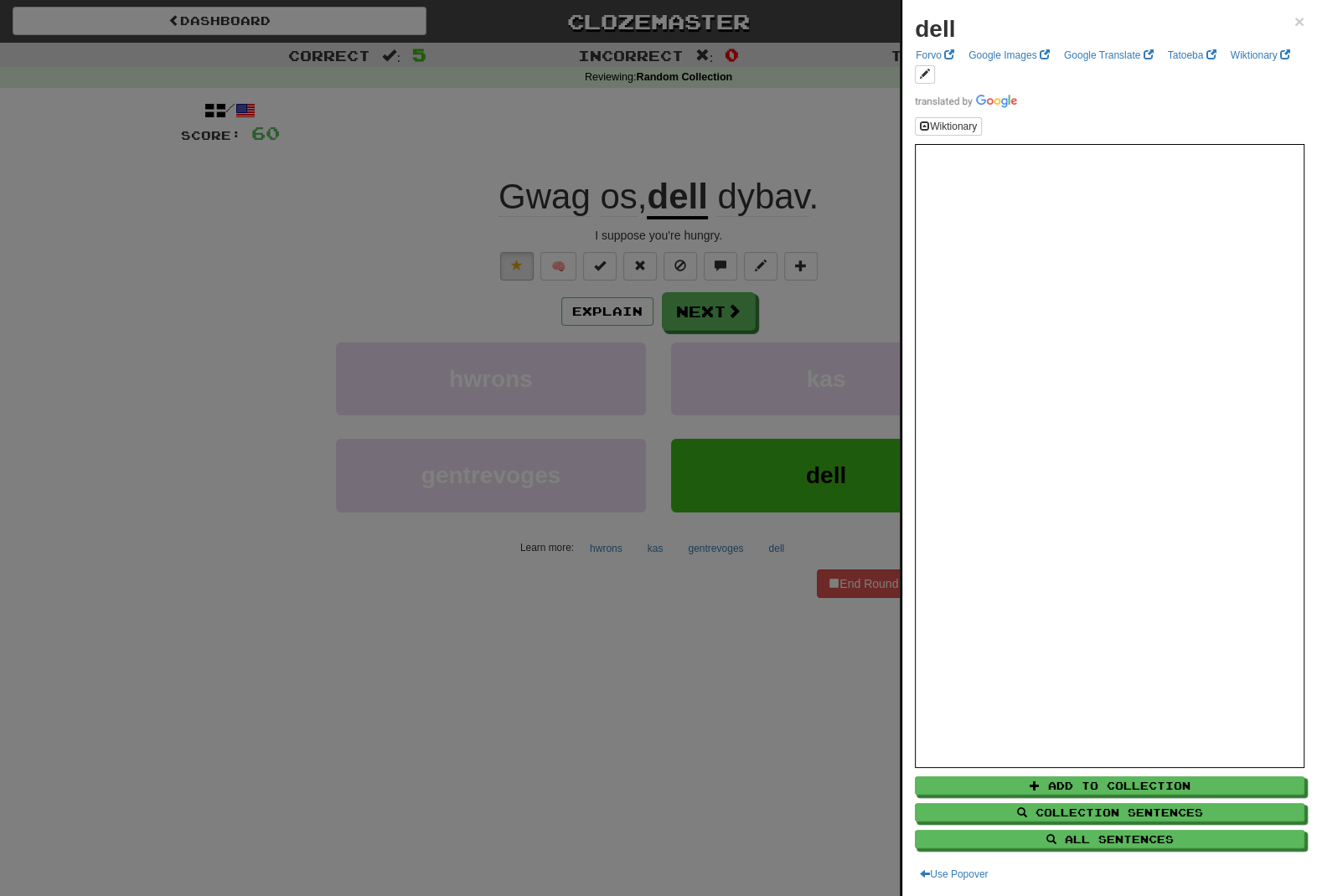
click at [707, 755] on div at bounding box center [658, 448] width 1317 height 896
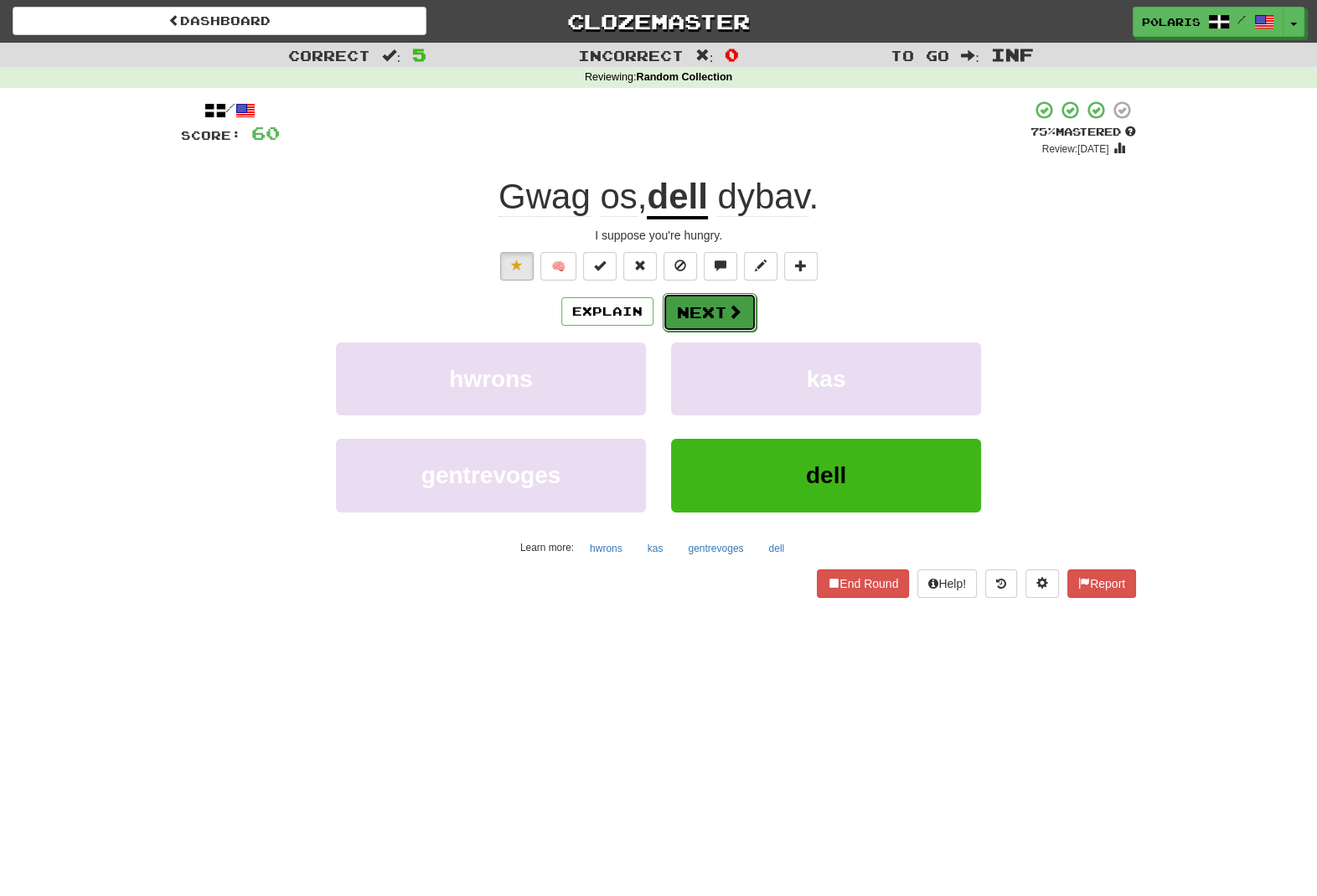
click at [711, 307] on button "Next" at bounding box center [710, 312] width 94 height 38
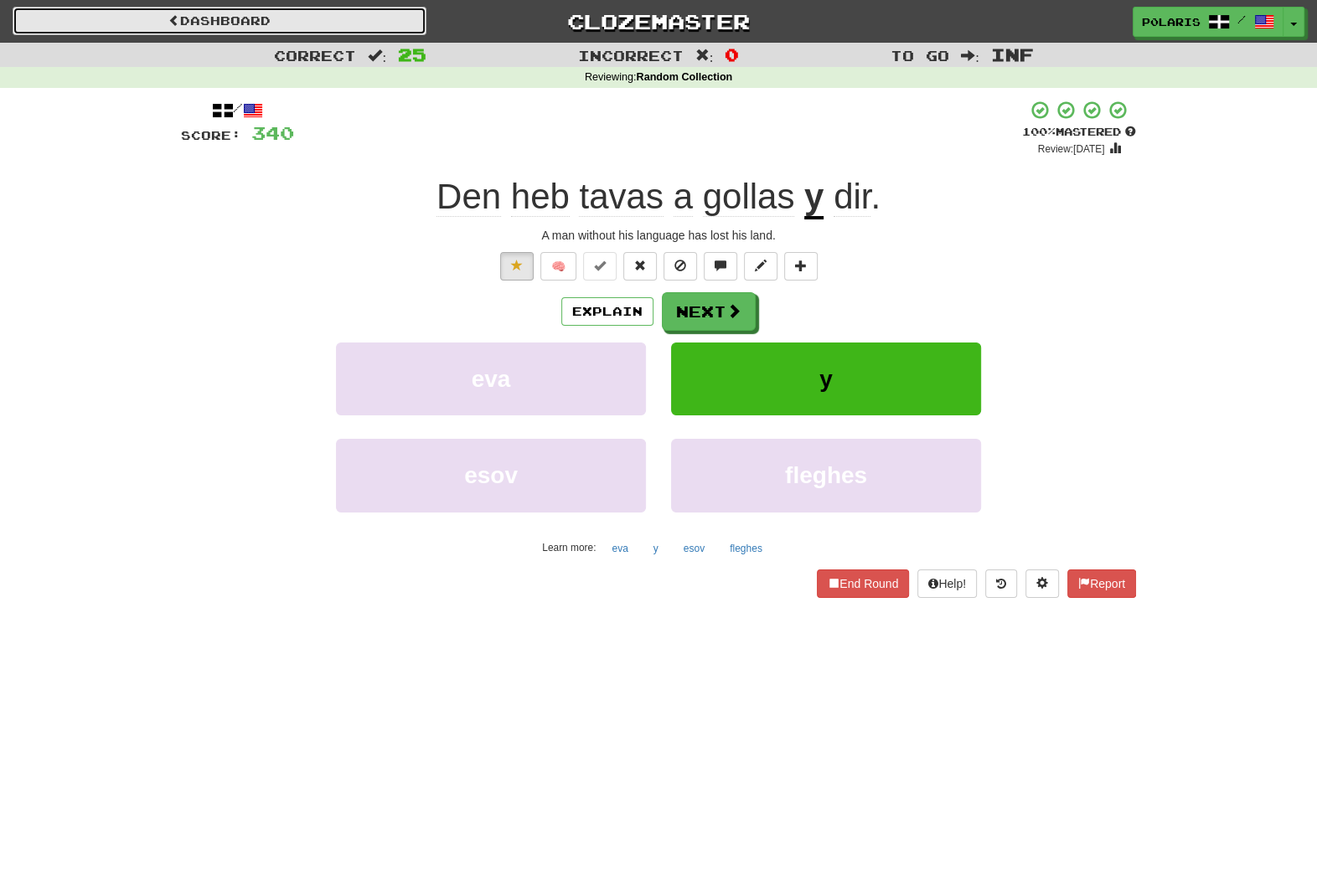
click at [348, 13] on link "Dashboard" at bounding box center [219, 20] width 414 height 28
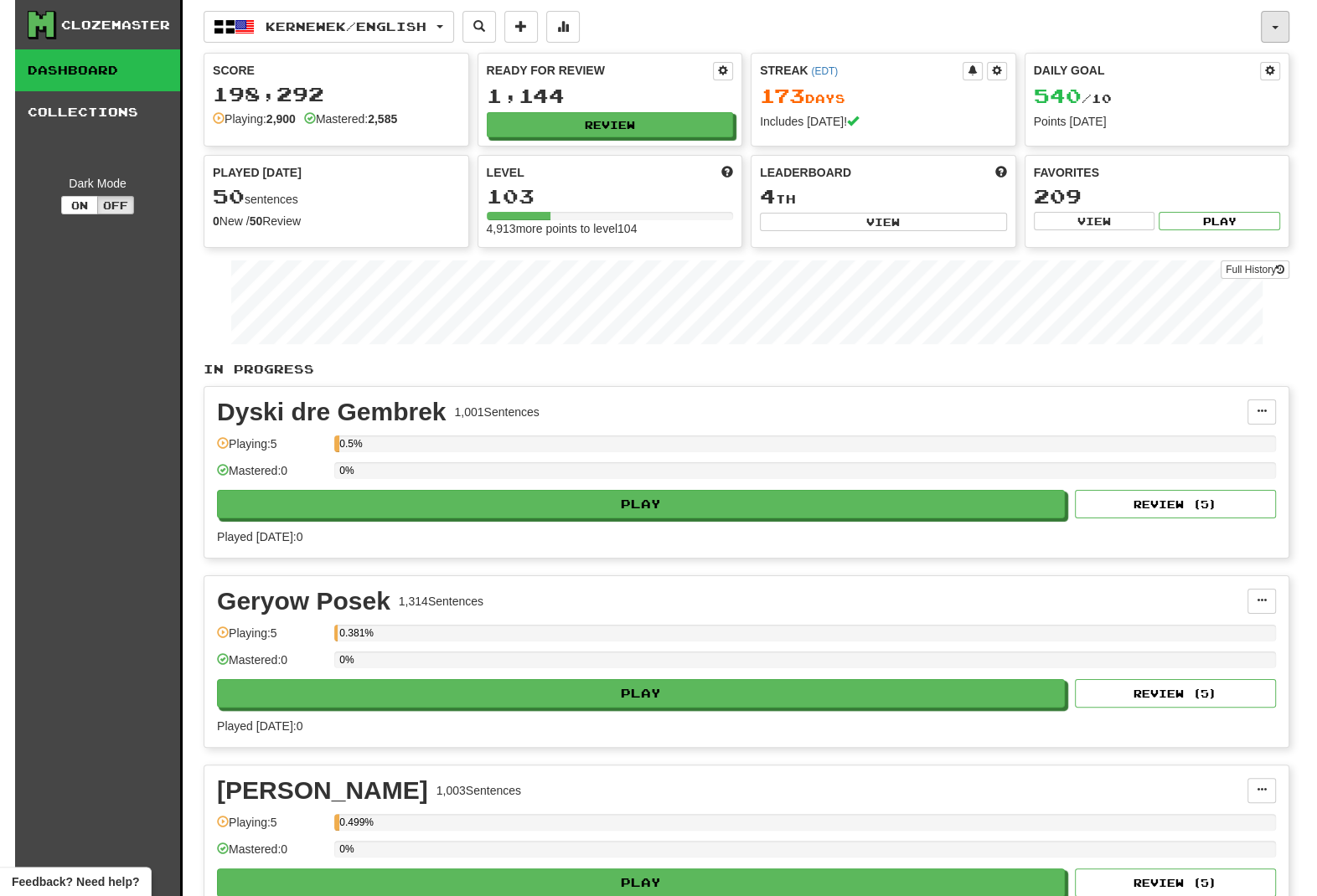
click at [1283, 28] on button "button" at bounding box center [1274, 26] width 28 height 32
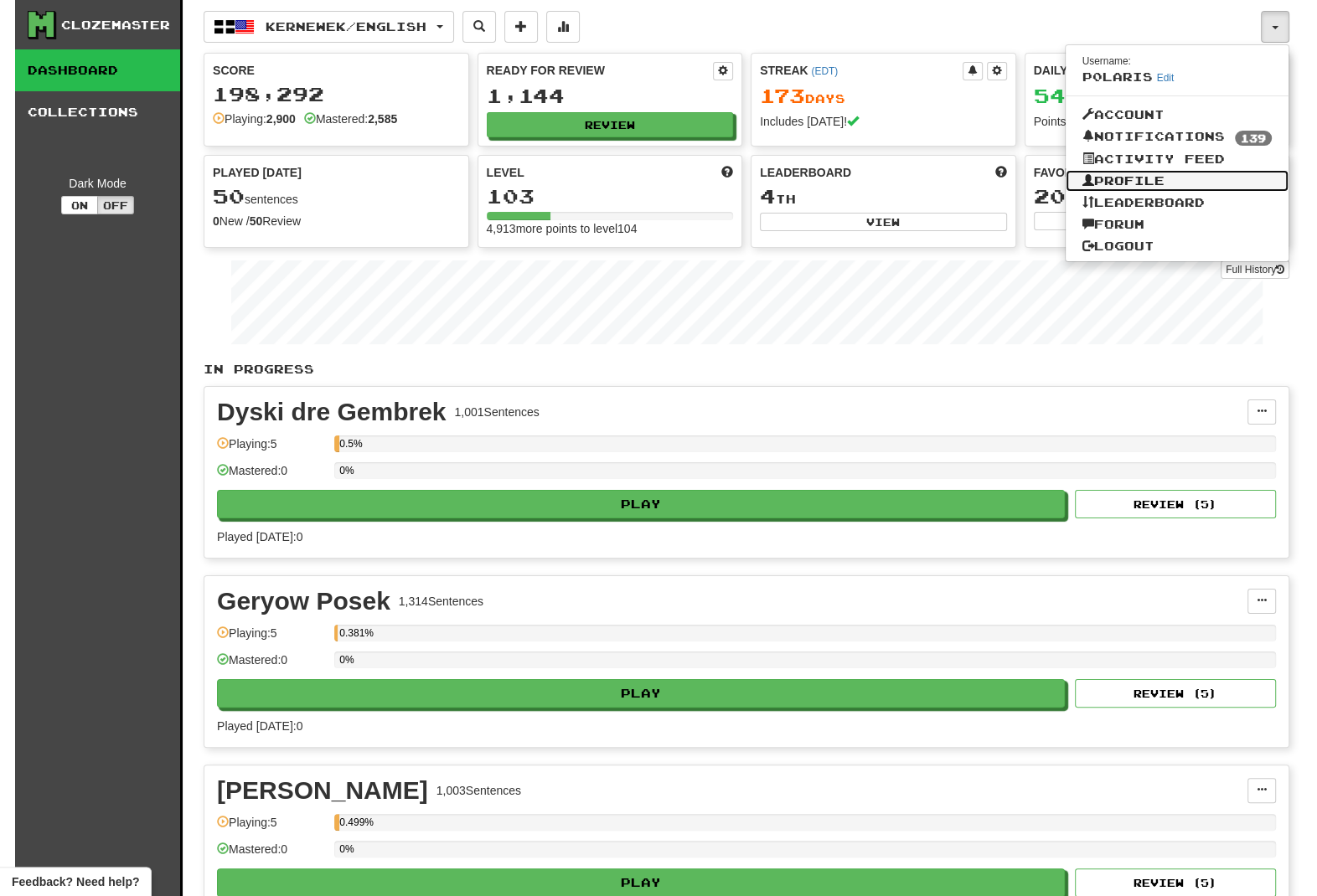
click at [1148, 189] on link "Profile" at bounding box center [1178, 181] width 224 height 22
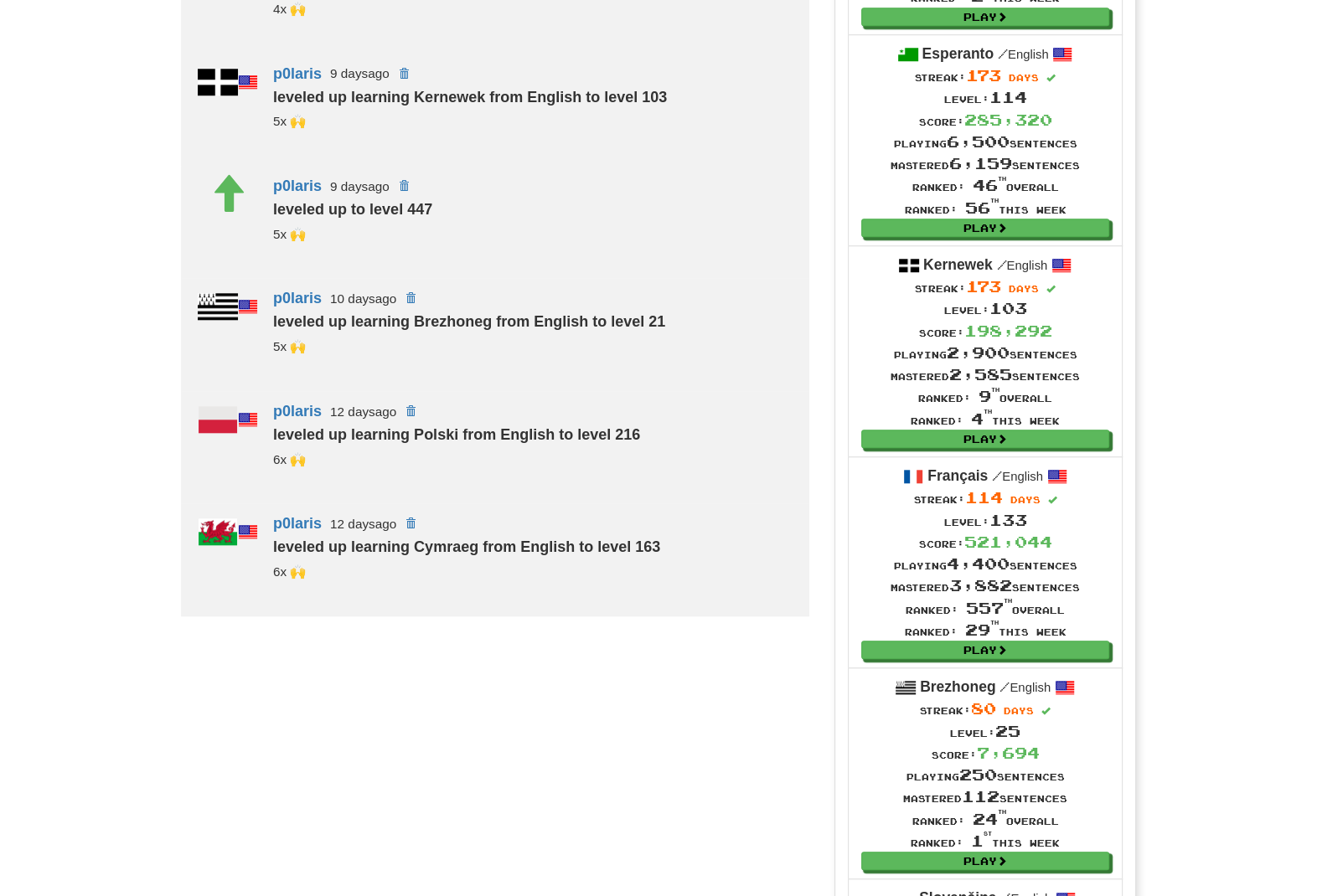
scroll to position [840, 0]
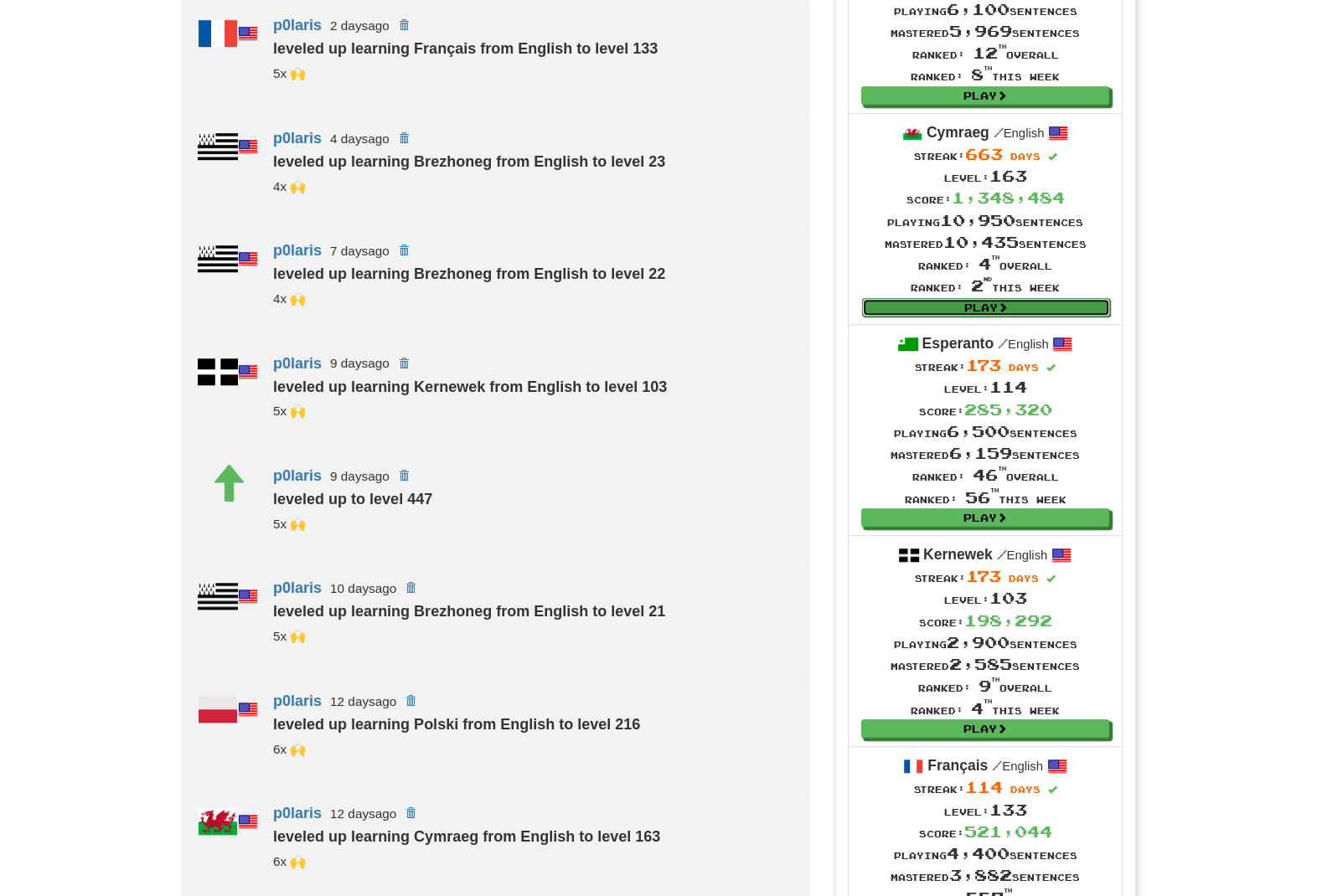
click at [997, 301] on link "Play" at bounding box center [986, 307] width 248 height 19
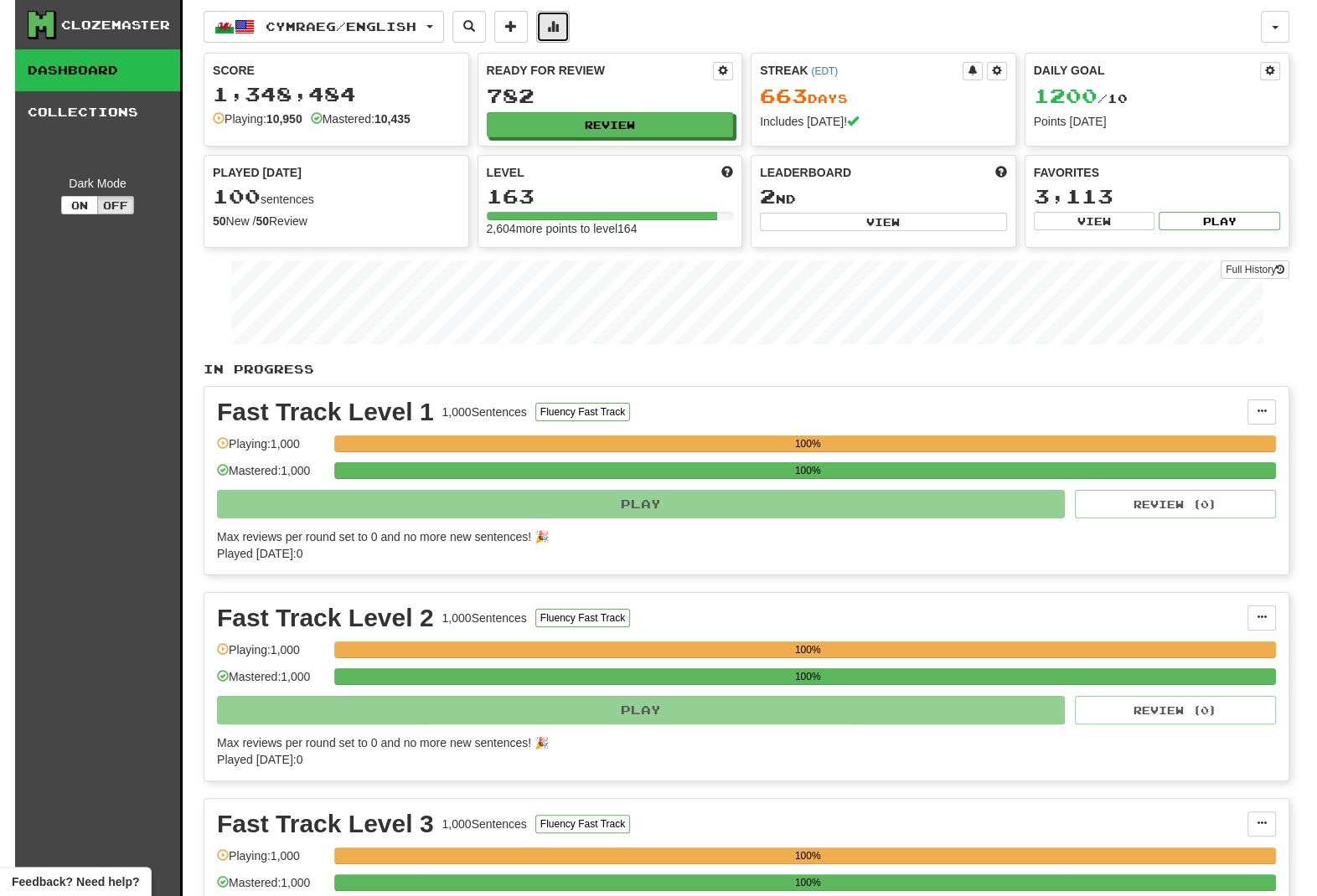
click at [570, 32] on button at bounding box center [552, 26] width 33 height 32
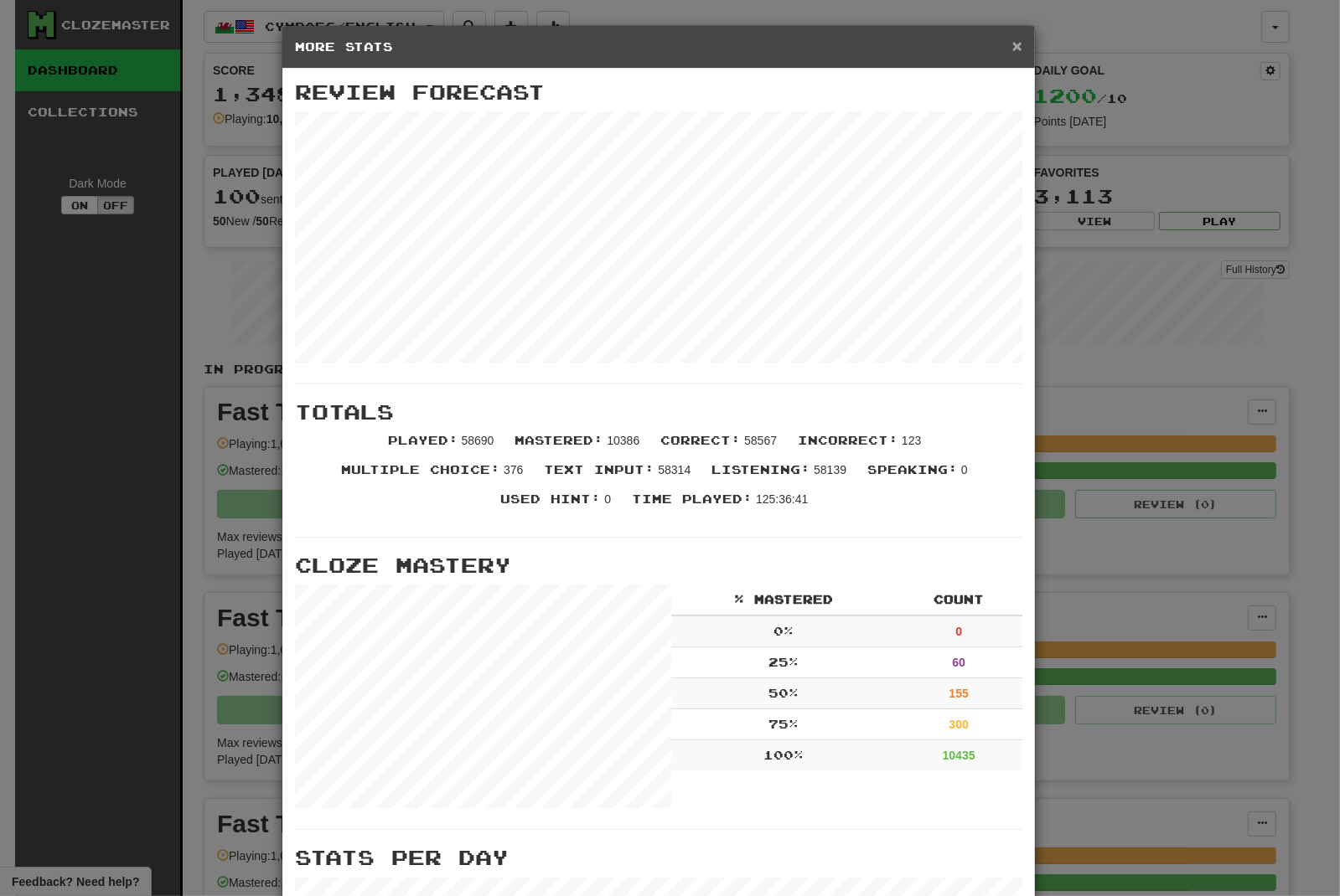
click at [1012, 47] on span "×" at bounding box center [1017, 45] width 10 height 20
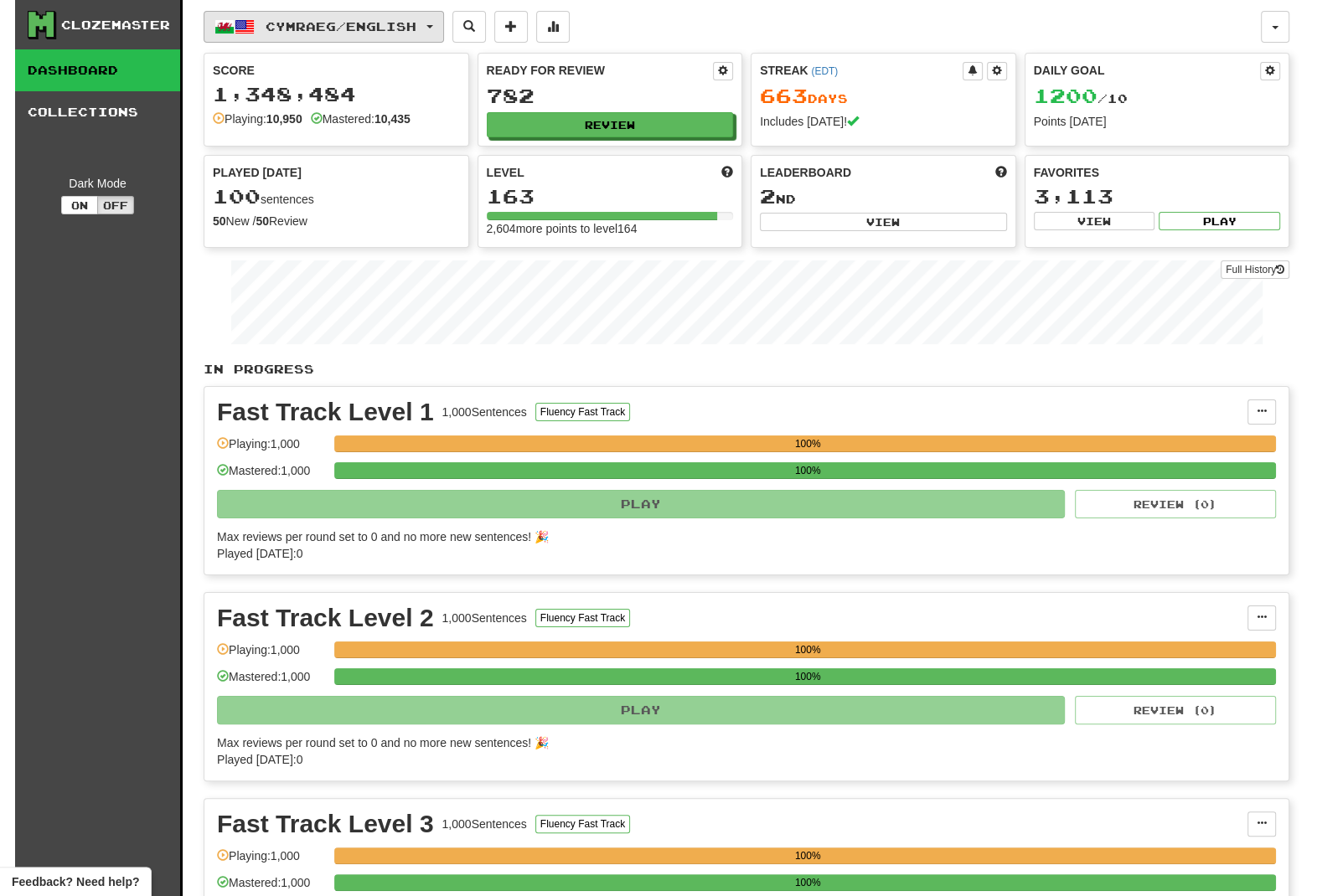
click at [331, 26] on span "Cymraeg / English" at bounding box center [341, 26] width 151 height 15
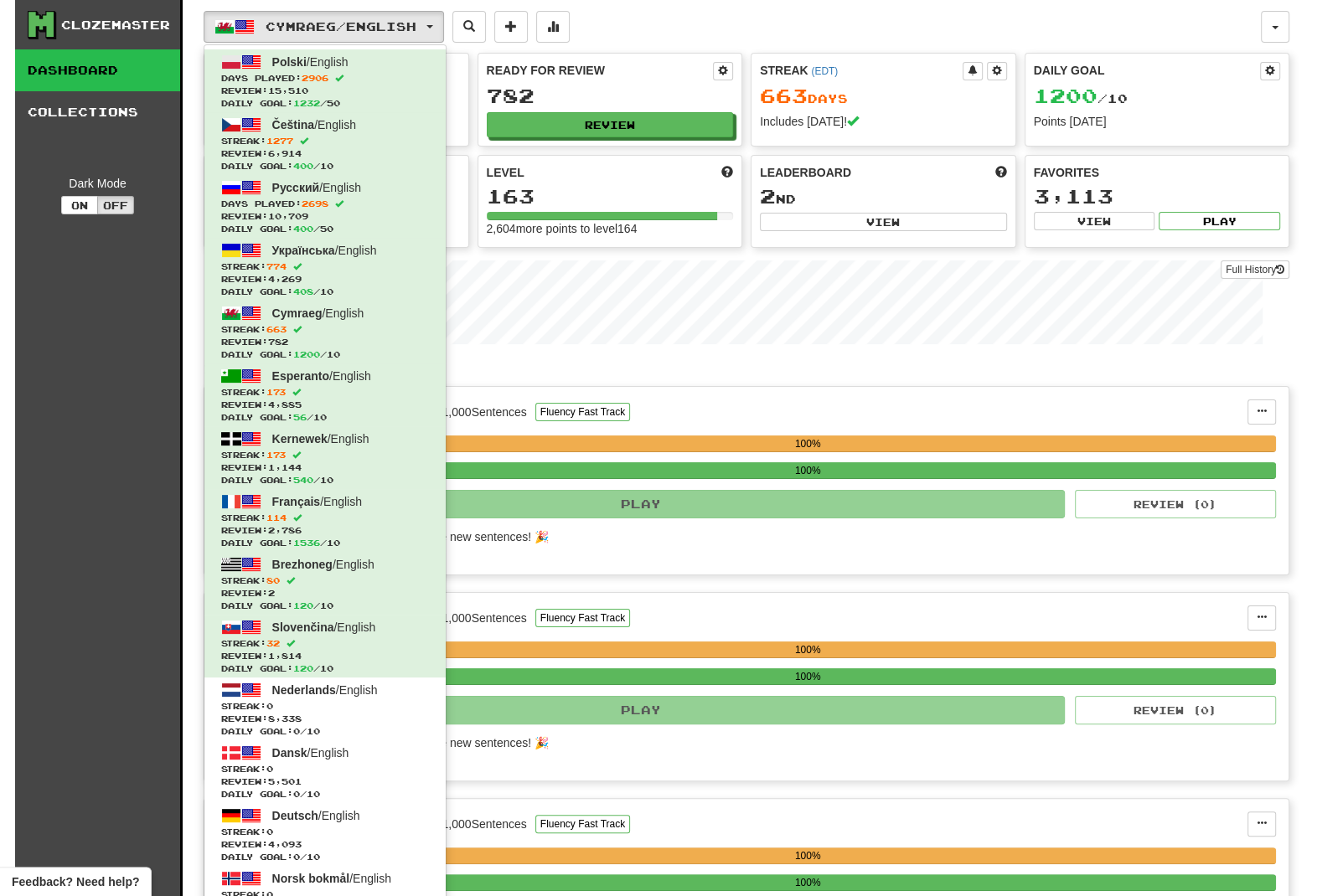
click at [988, 36] on div "Cymraeg / English Polski / English Days Played: 2906 Review: 15,510 Daily Goal:…" at bounding box center [732, 26] width 1058 height 32
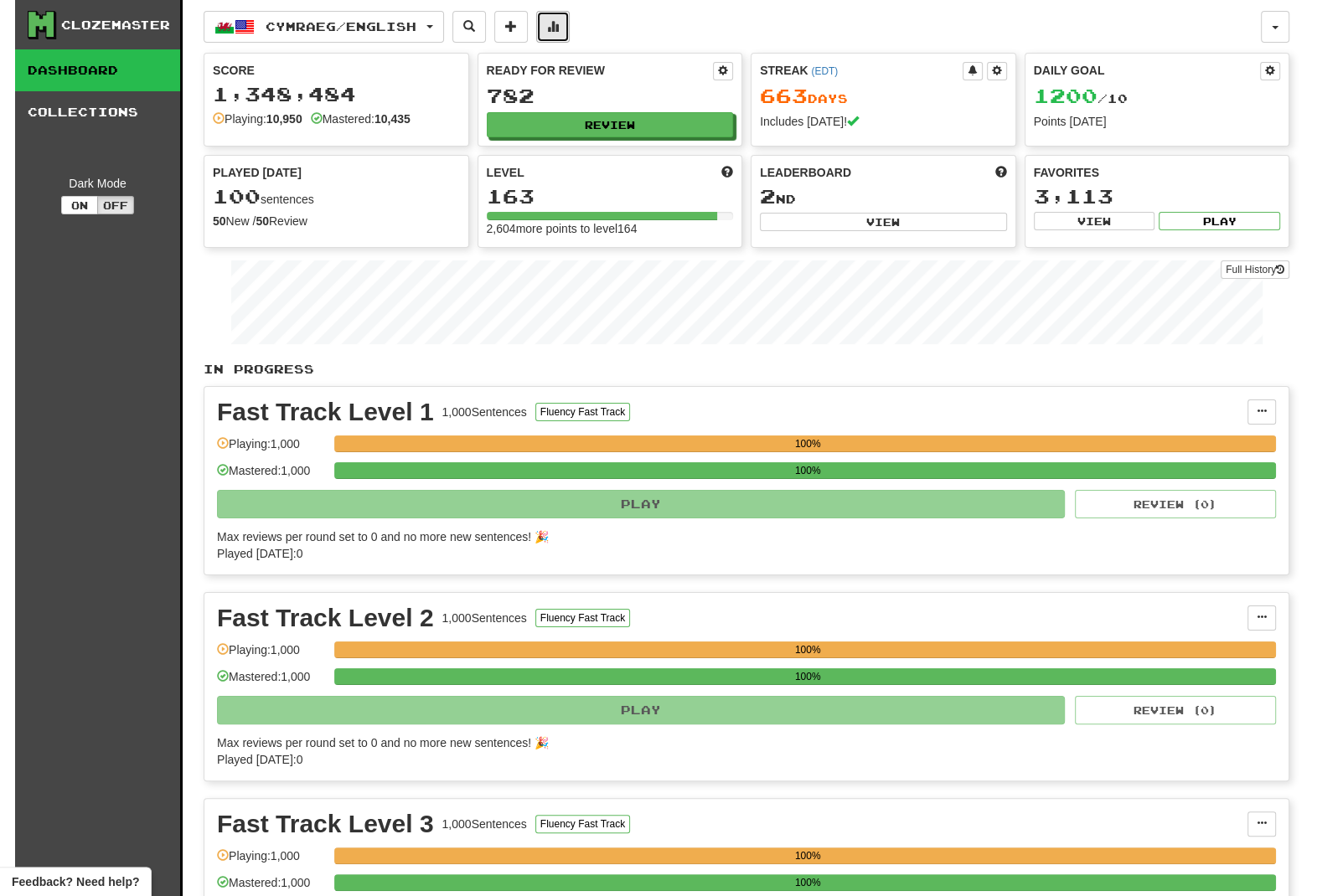
click at [556, 29] on button at bounding box center [552, 26] width 33 height 32
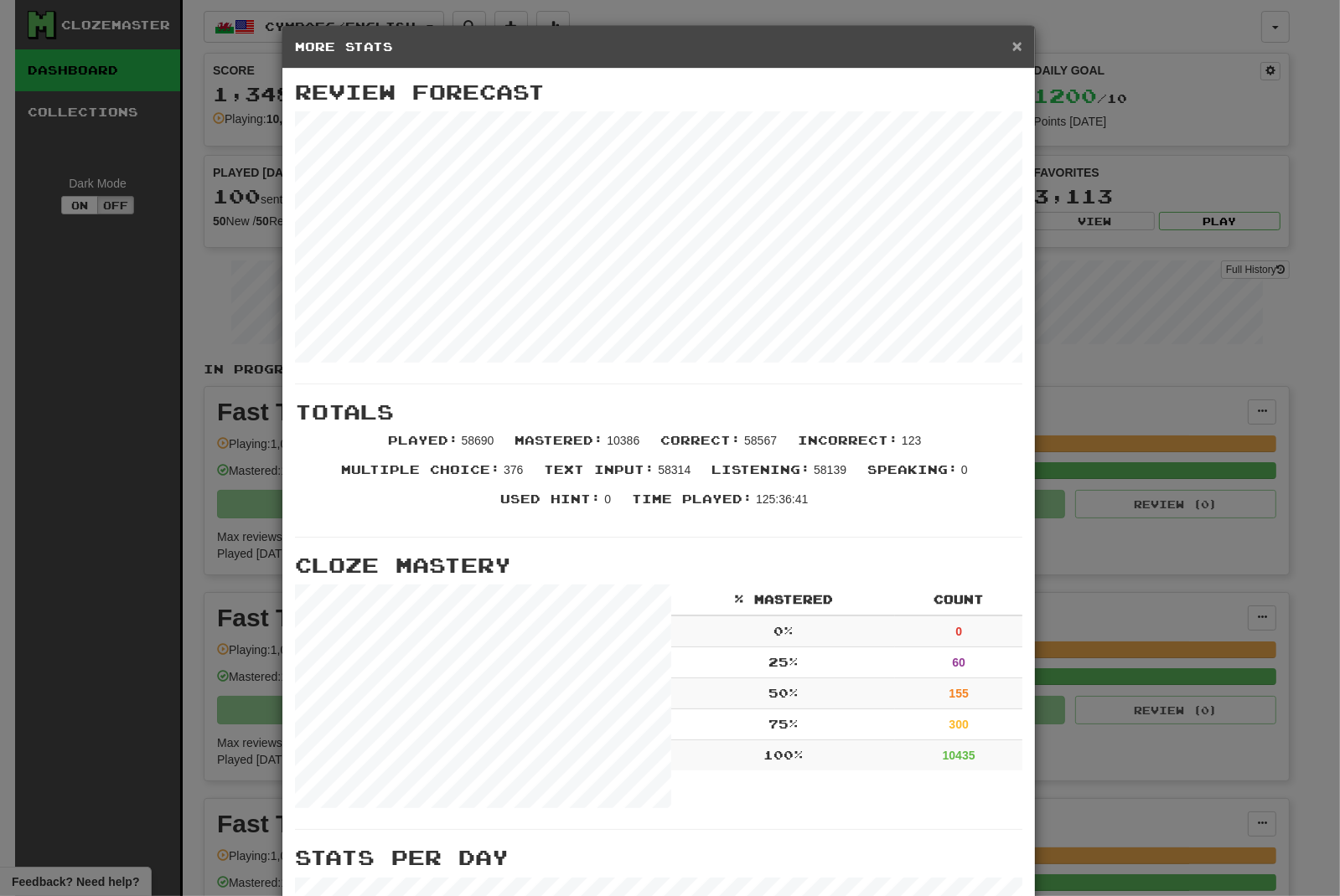
click at [998, 42] on div "× More Stats" at bounding box center [659, 47] width 753 height 43
click at [1012, 46] on span "×" at bounding box center [1017, 45] width 10 height 20
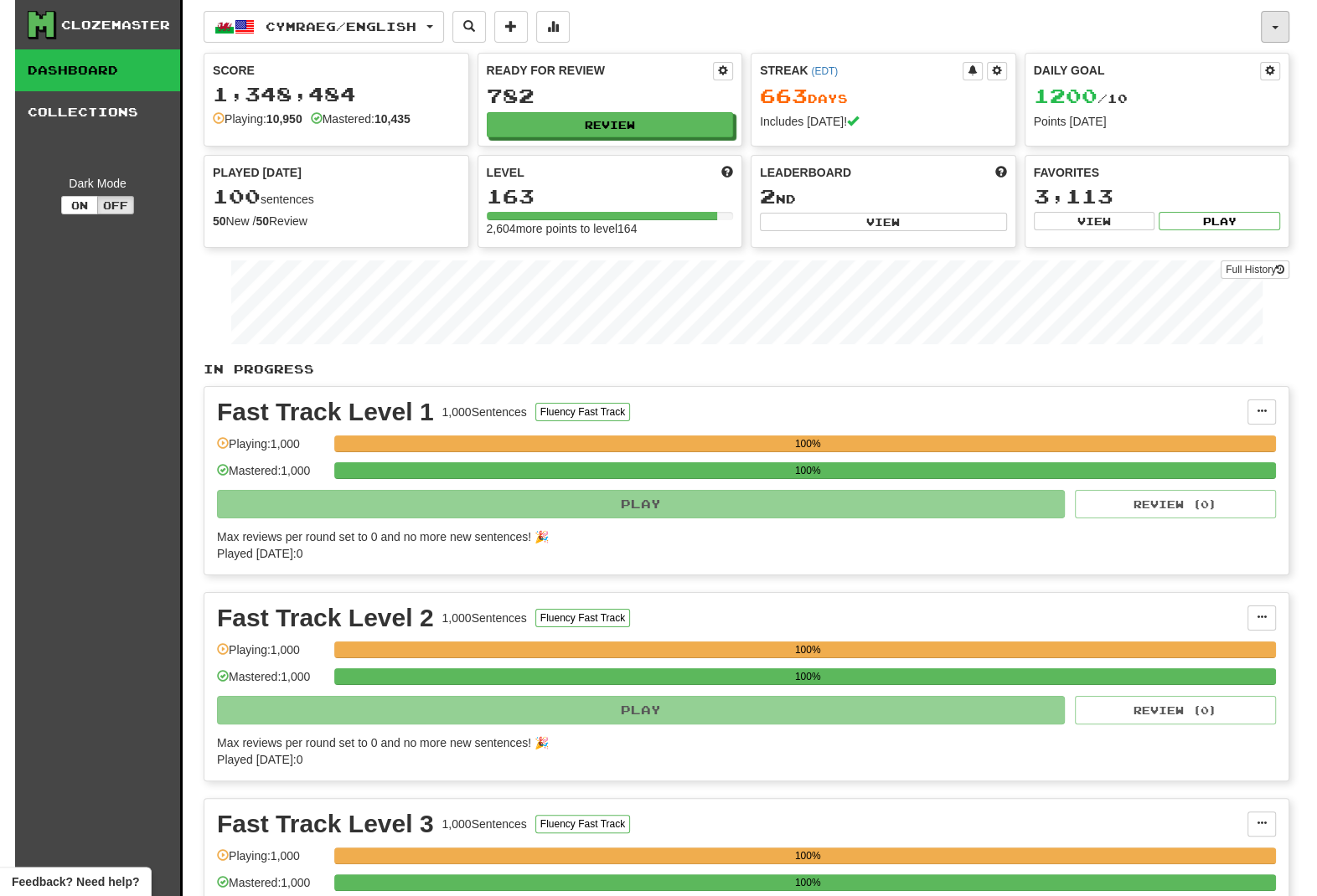
click at [1266, 28] on button "button" at bounding box center [1274, 26] width 28 height 32
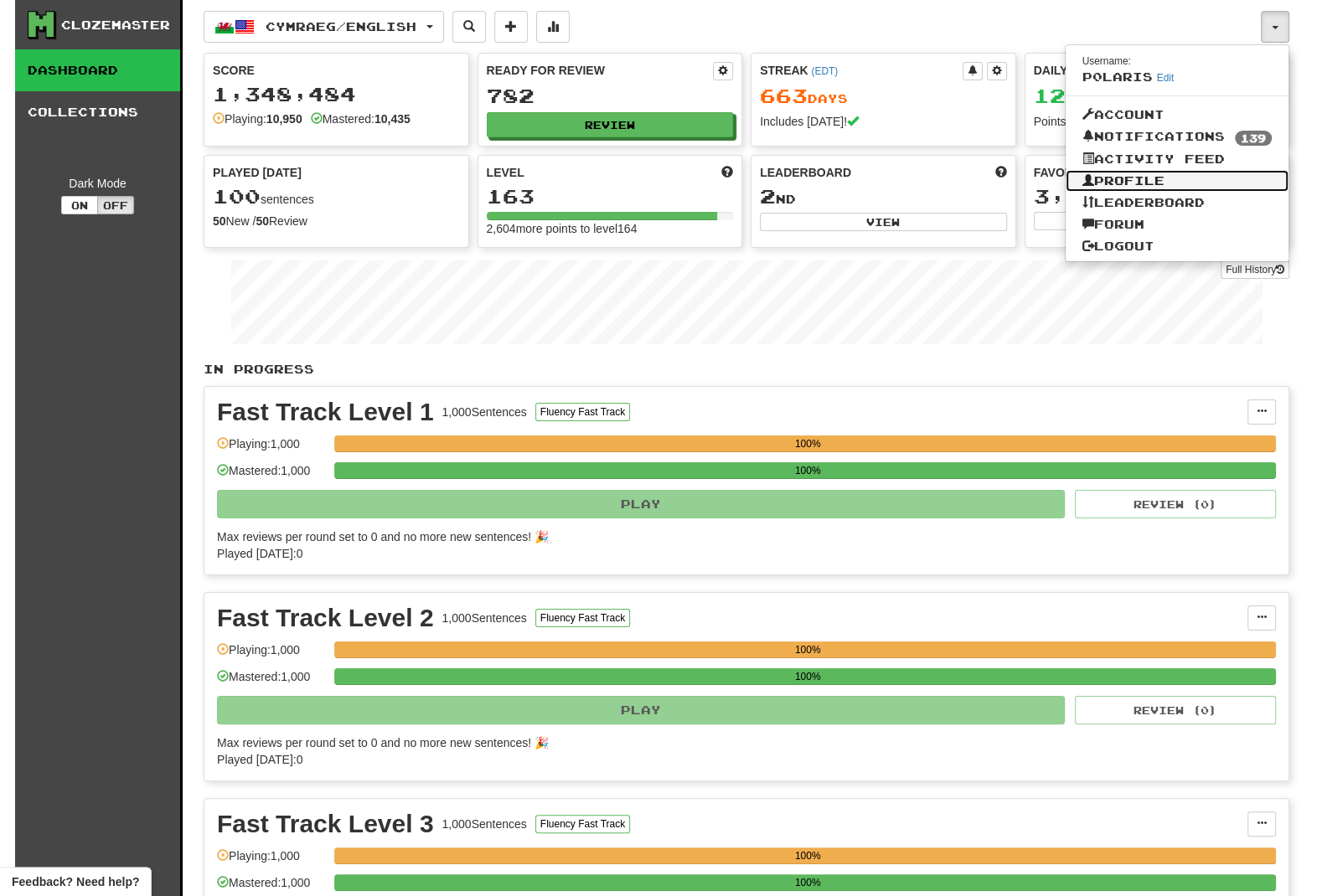
click at [1135, 174] on link "Profile" at bounding box center [1178, 181] width 224 height 22
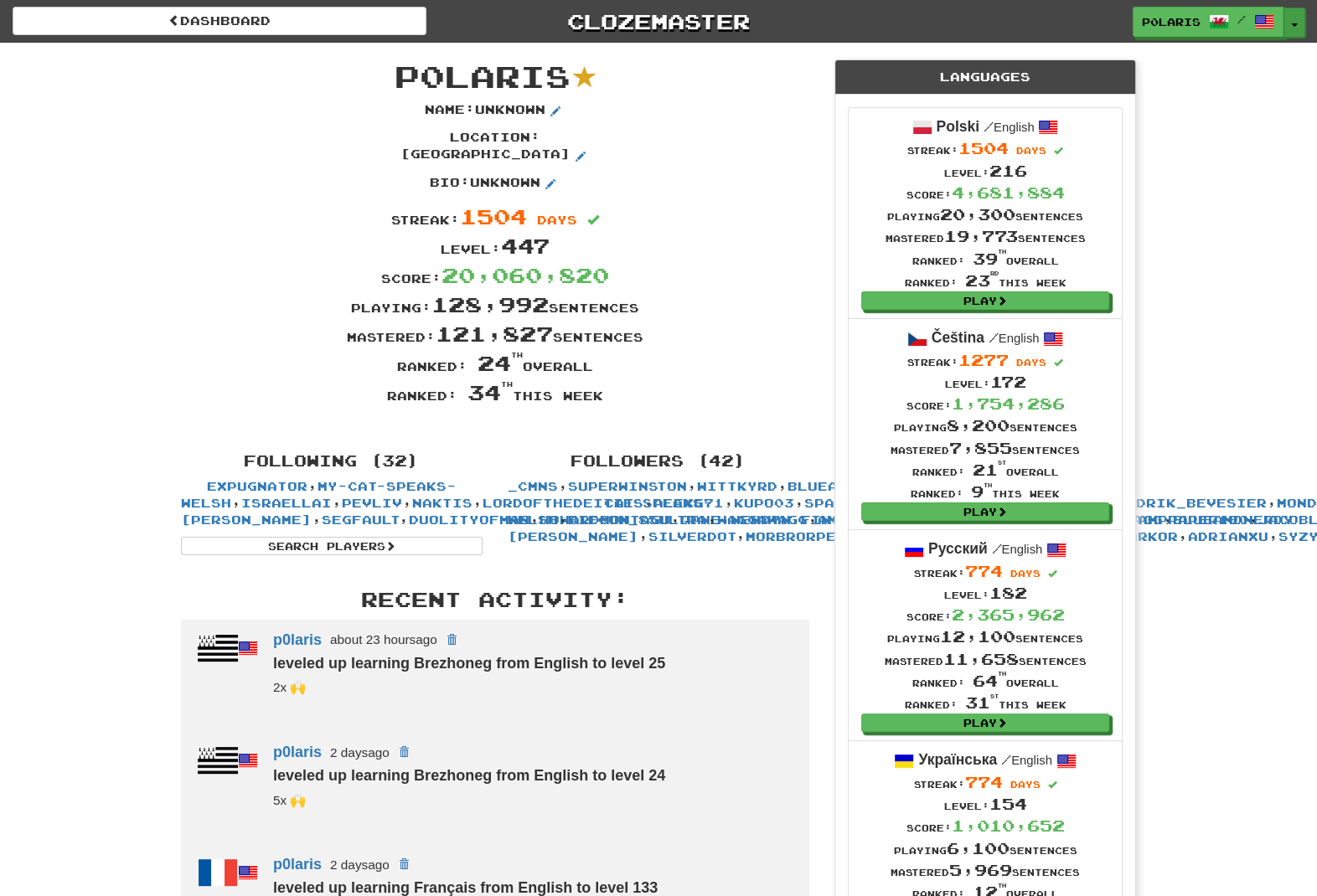
click at [1290, 31] on button "Toggle Dropdown" at bounding box center [1295, 22] width 22 height 30
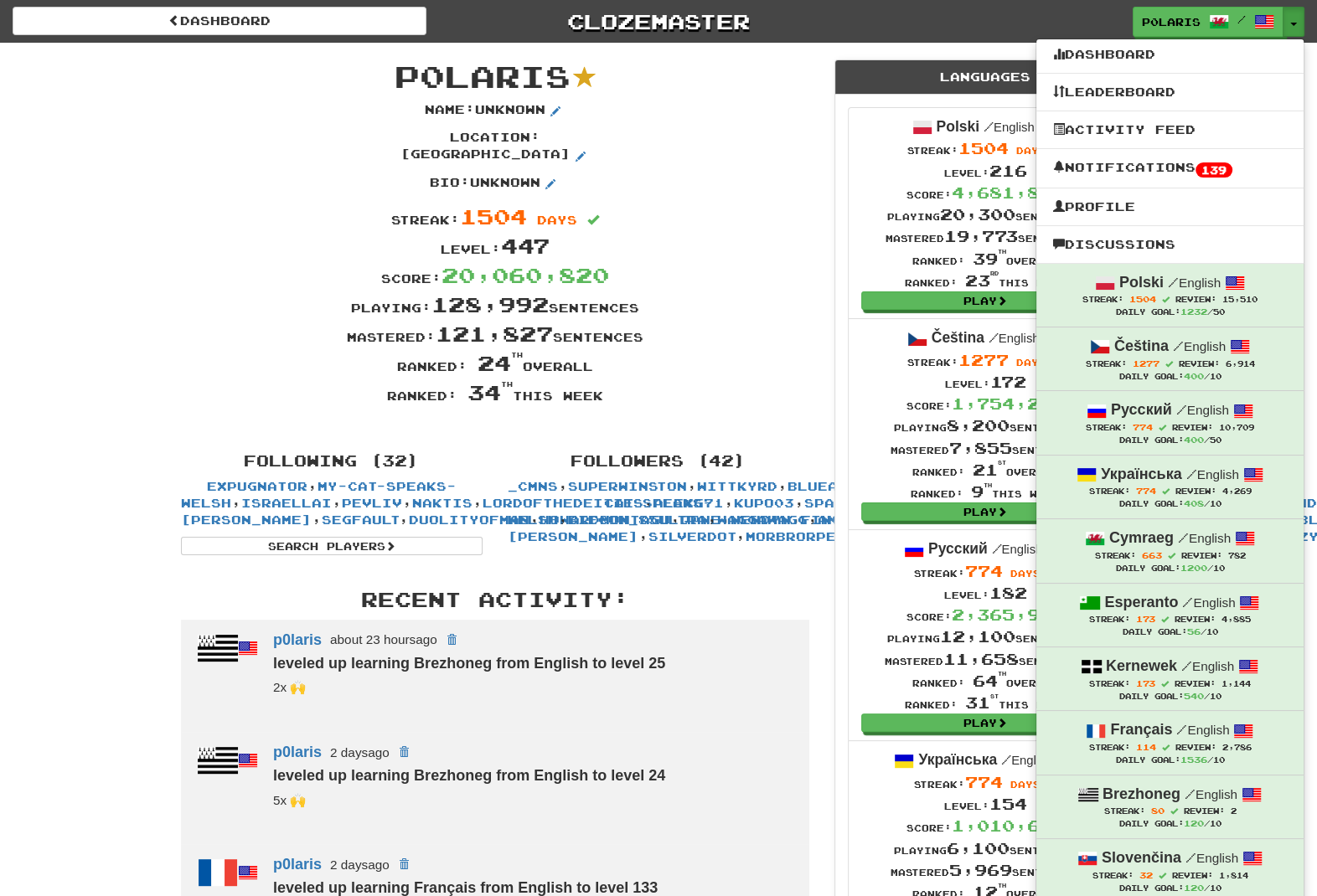
click at [909, 42] on div "Dashboard Clozemaster p0laris / Toggle Dropdown Dashboard Leaderboard Activity …" at bounding box center [659, 21] width 1292 height 43
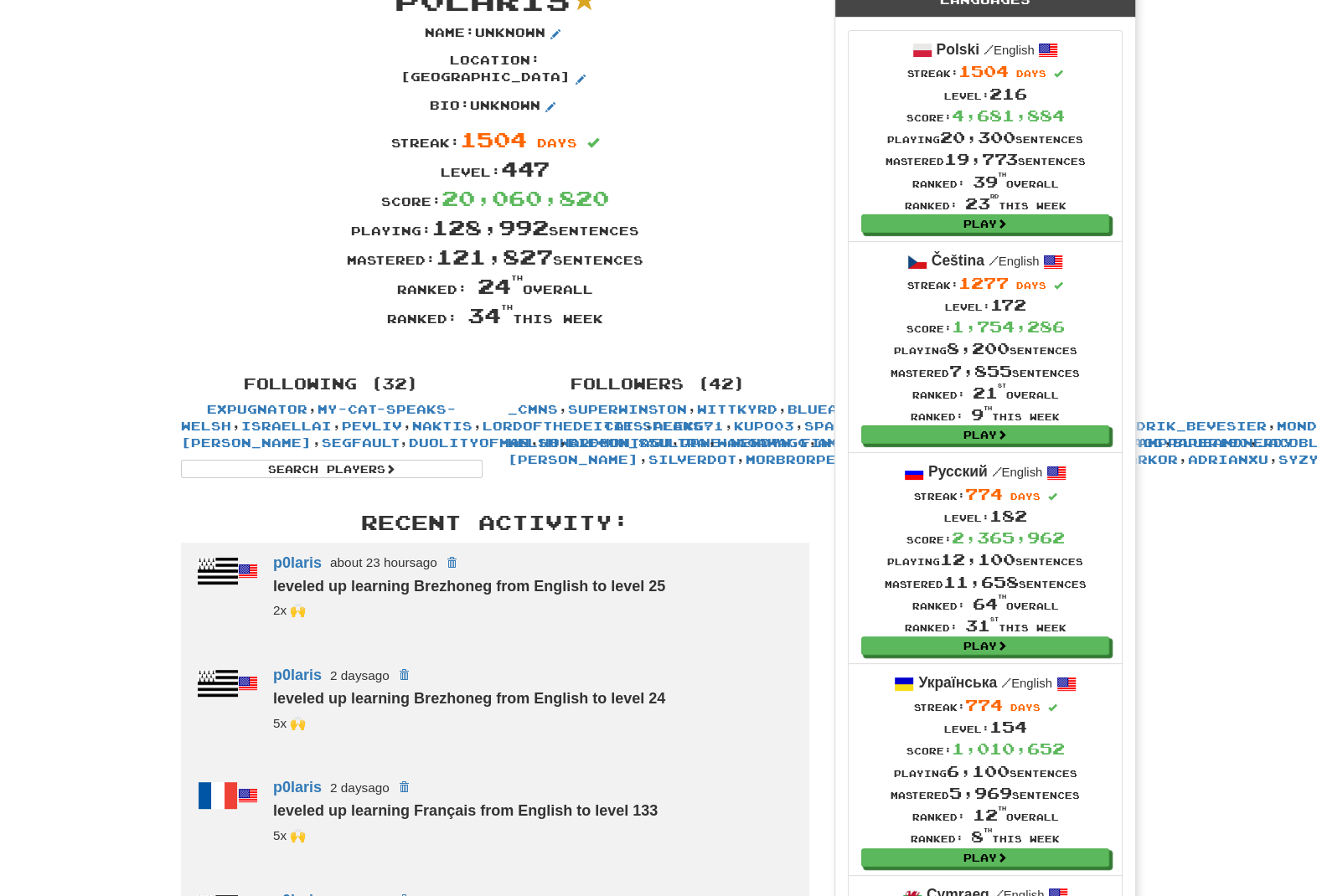
scroll to position [86, 0]
